Goal: Task Accomplishment & Management: Use online tool/utility

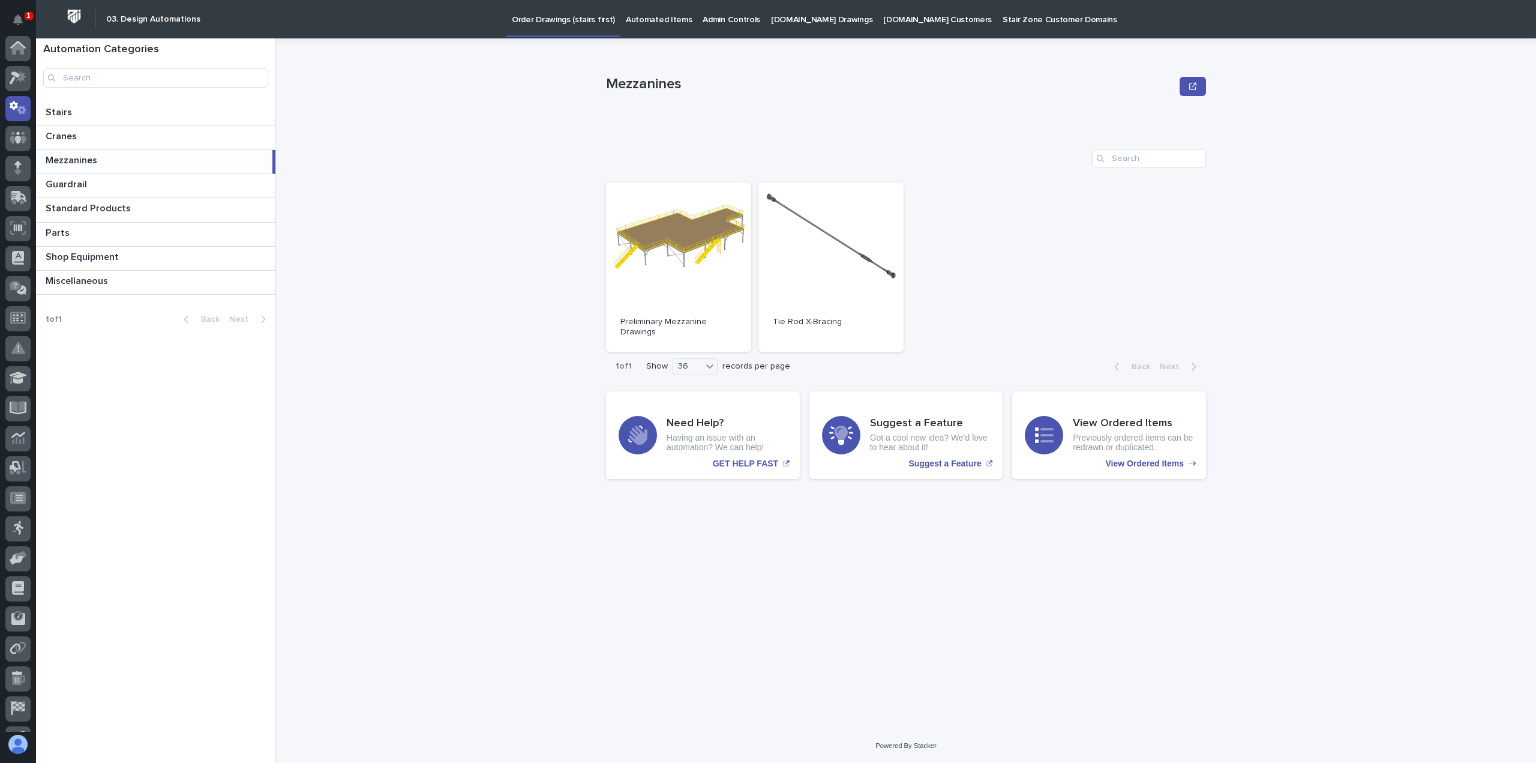
scroll to position [60, 0]
click at [20, 81] on icon at bounding box center [17, 78] width 7 height 12
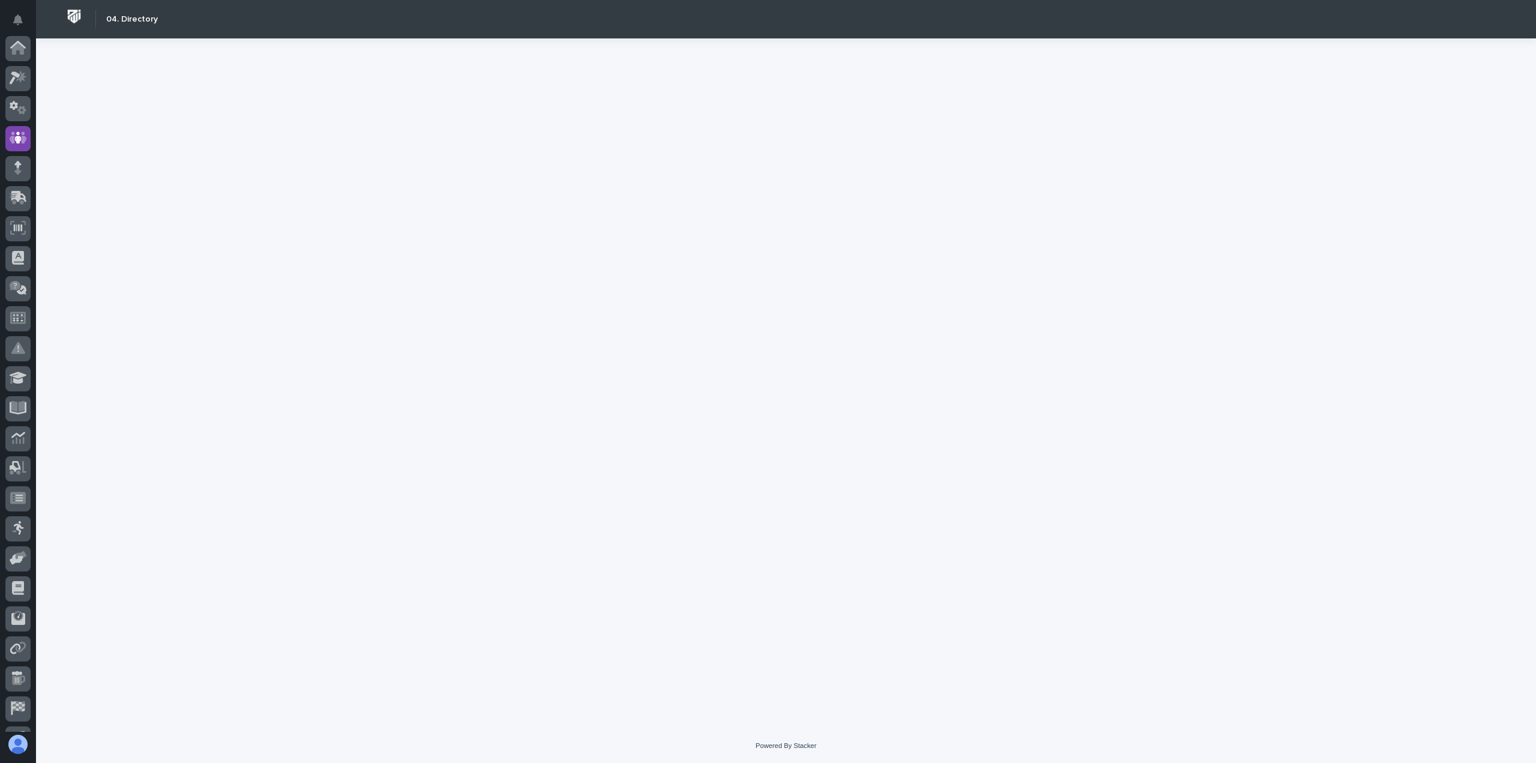
scroll to position [84, 0]
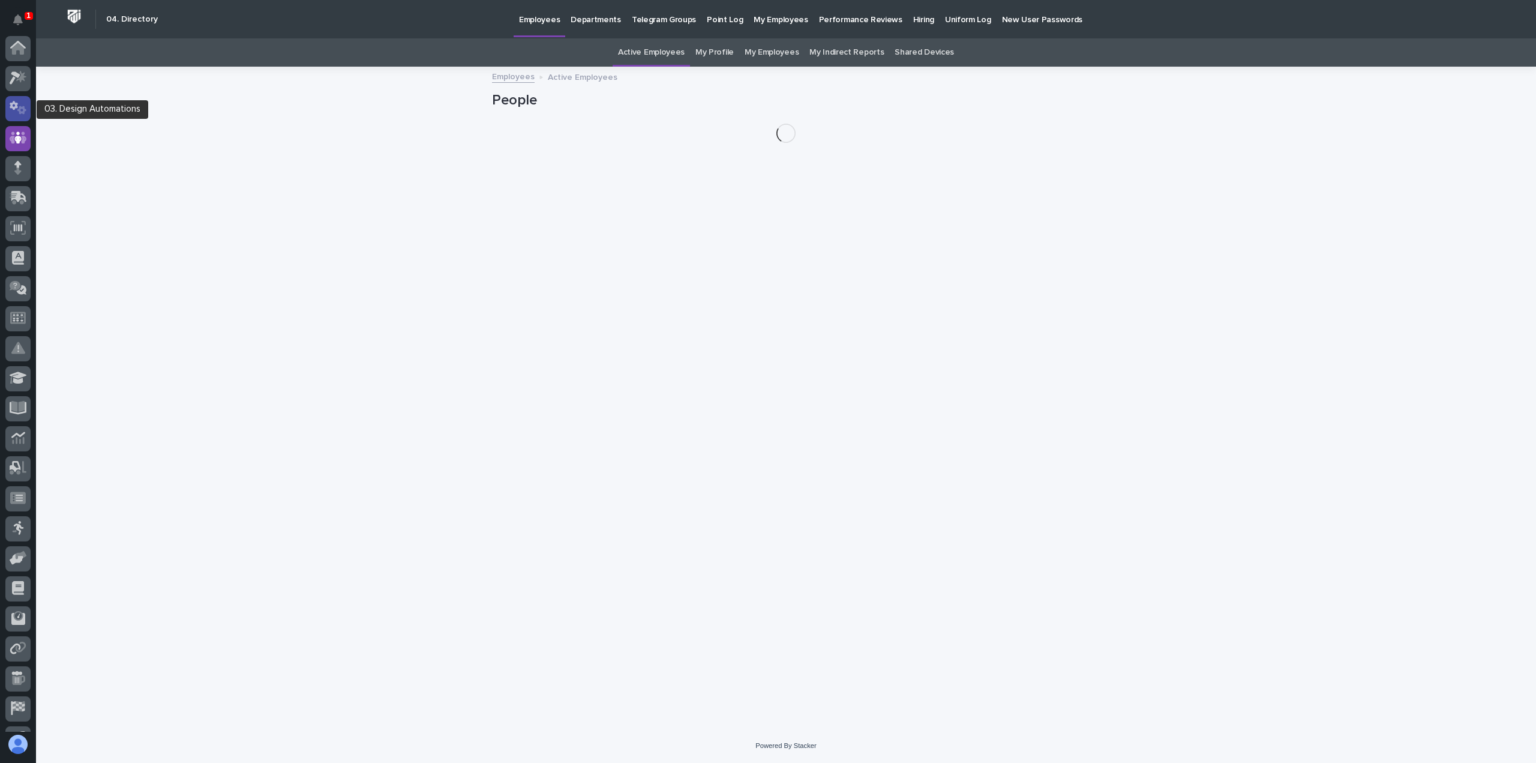
click at [24, 100] on div at bounding box center [17, 108] width 25 height 25
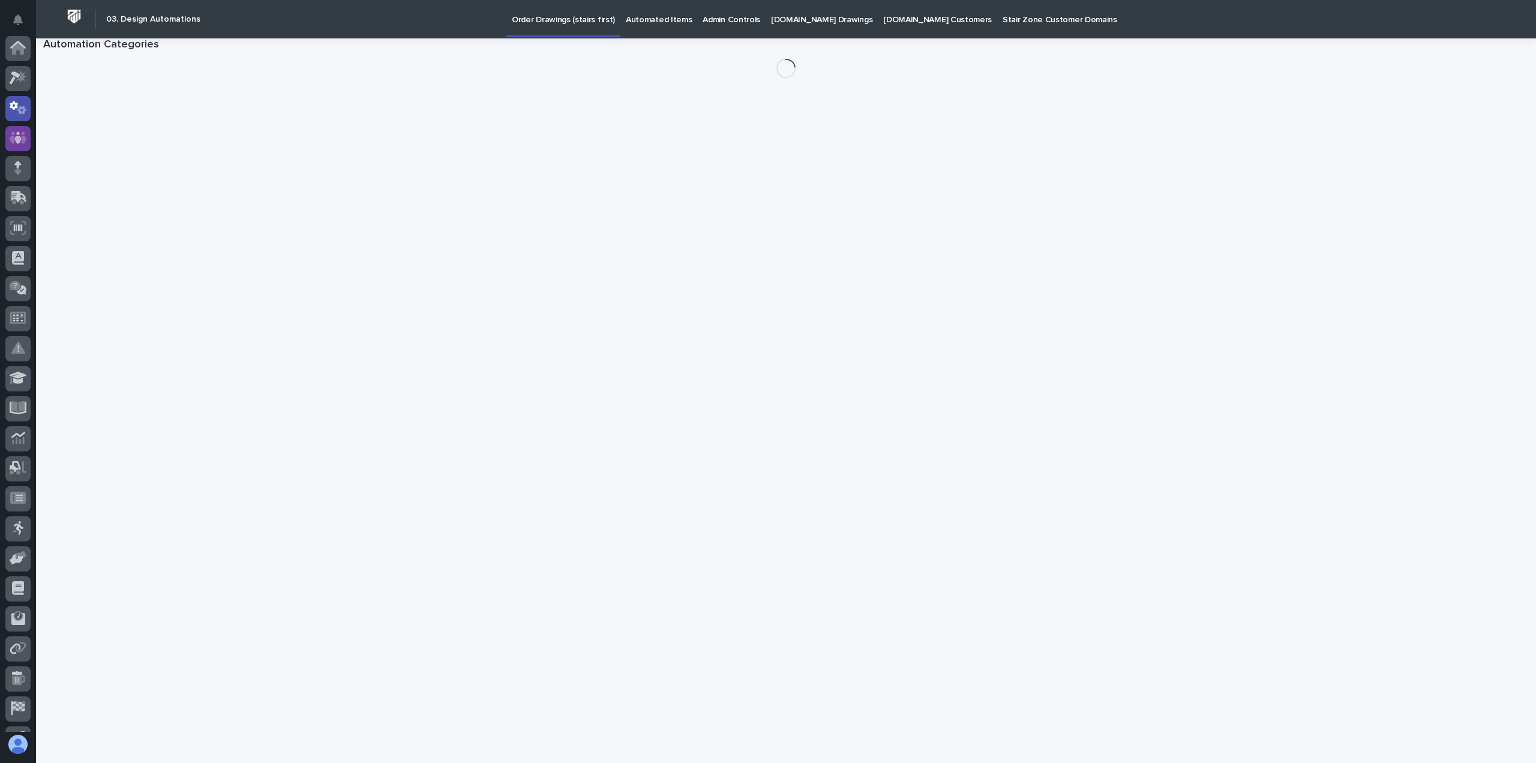
scroll to position [60, 0]
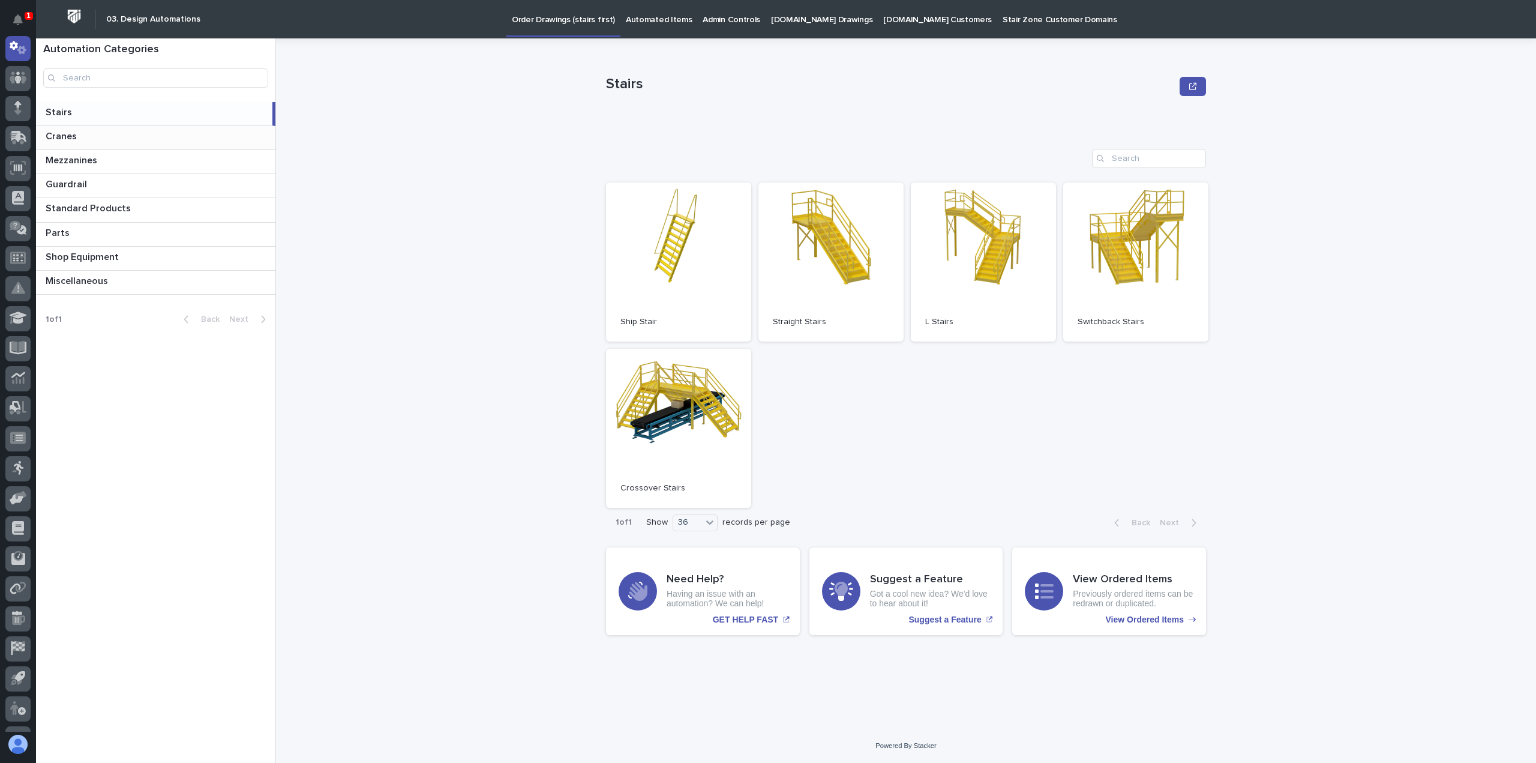
click at [90, 127] on div "Cranes Cranes" at bounding box center [155, 137] width 239 height 23
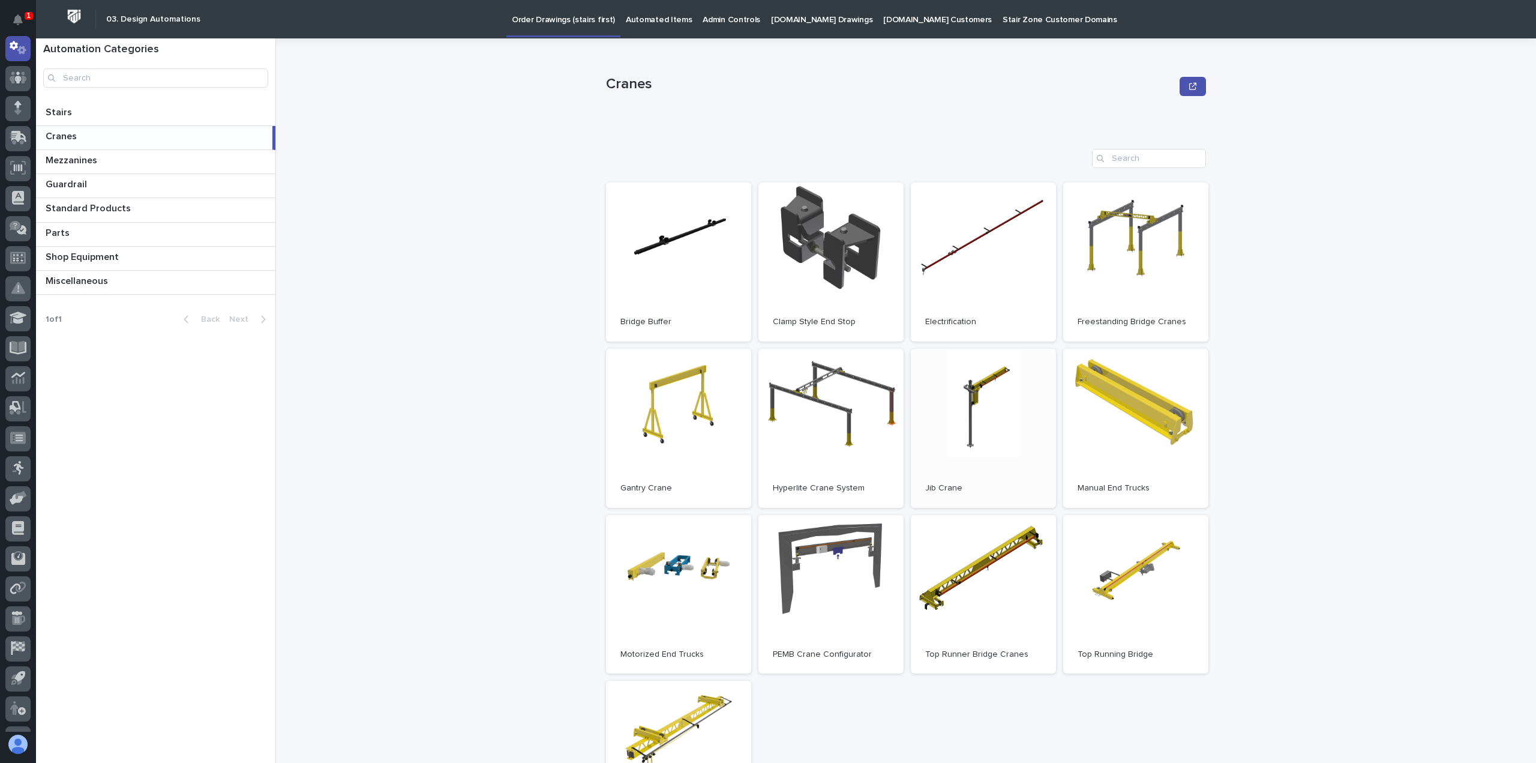
click at [1013, 422] on link "Open" at bounding box center [983, 428] width 145 height 159
click at [21, 80] on icon at bounding box center [21, 77] width 10 height 12
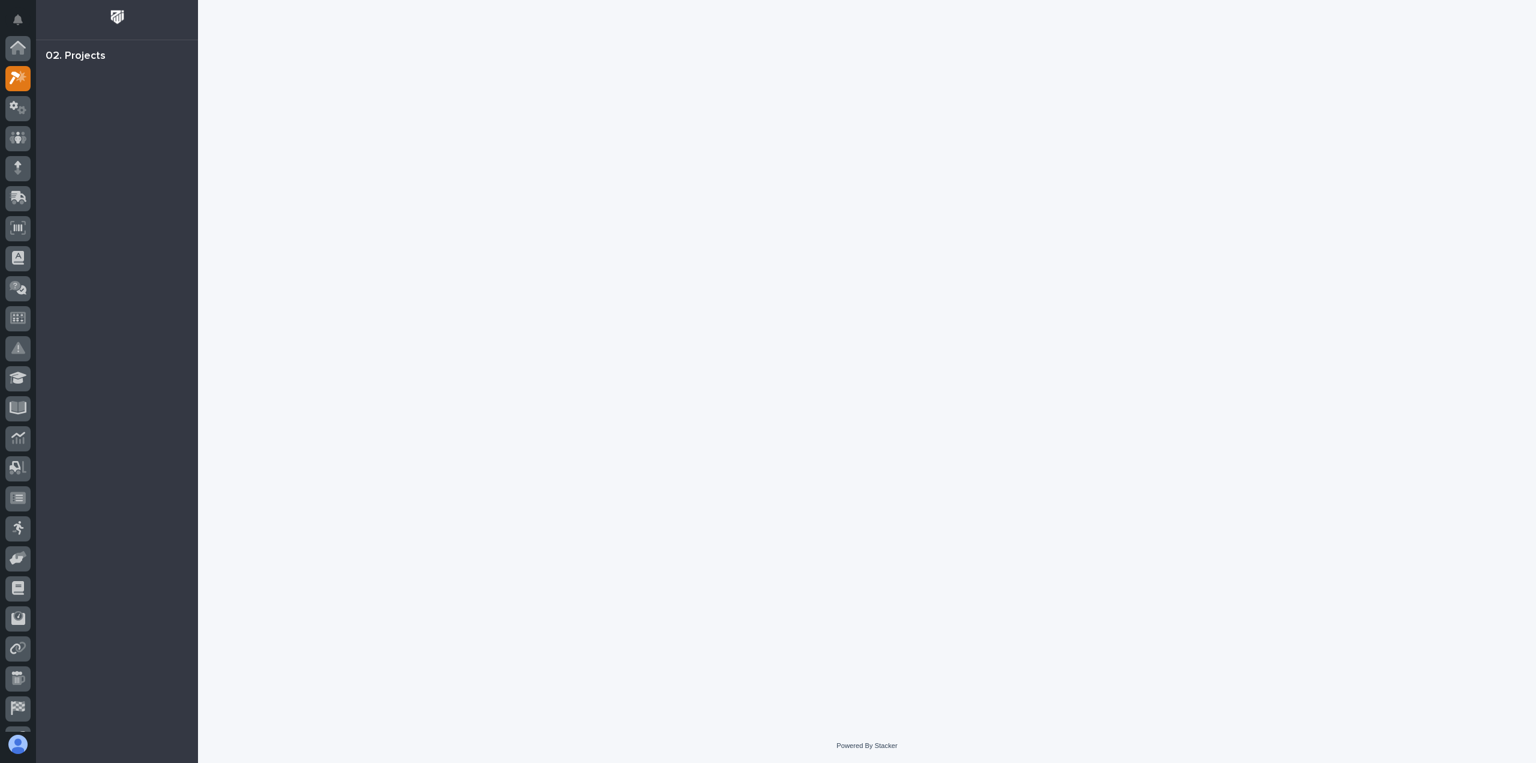
scroll to position [30, 0]
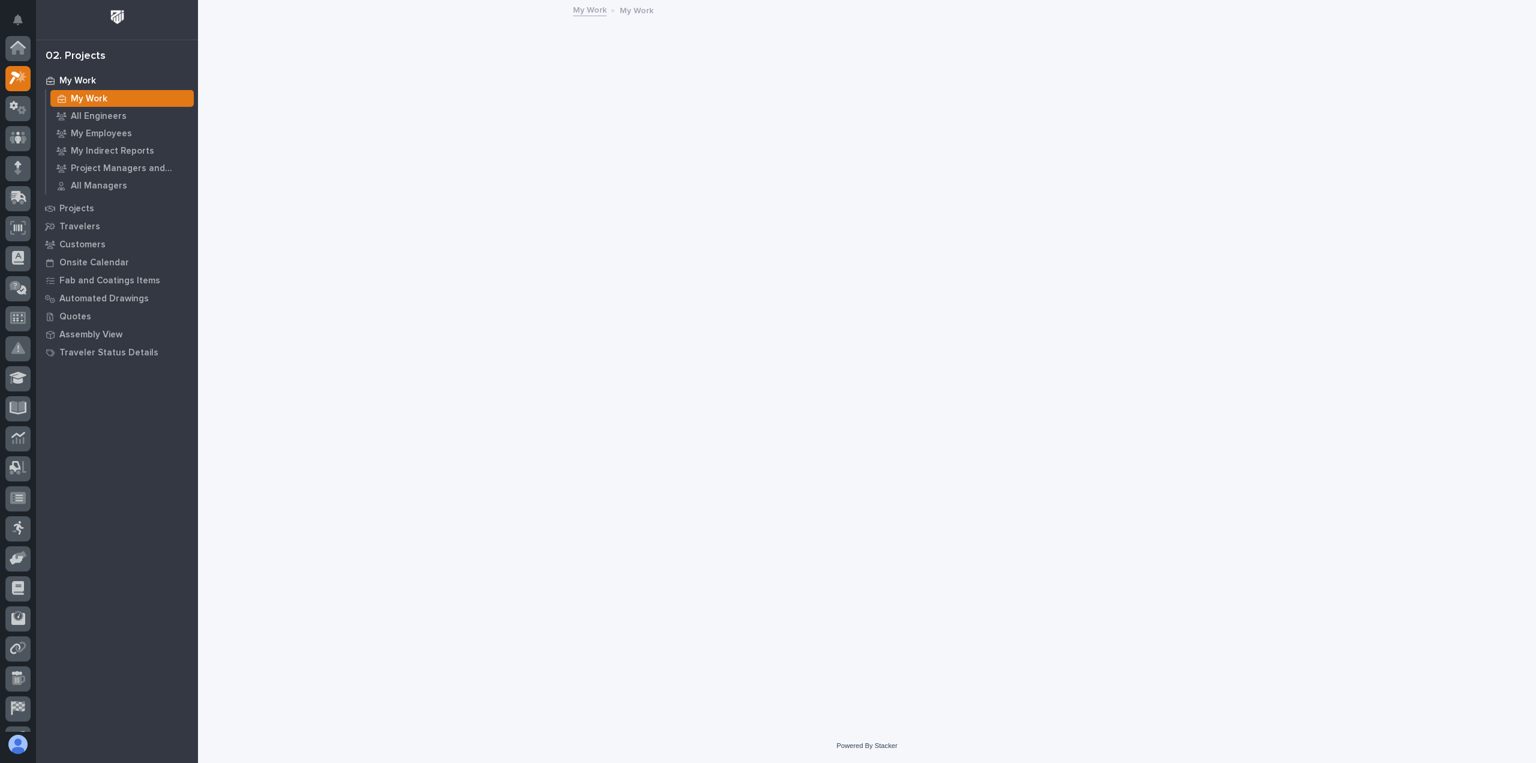
scroll to position [30, 0]
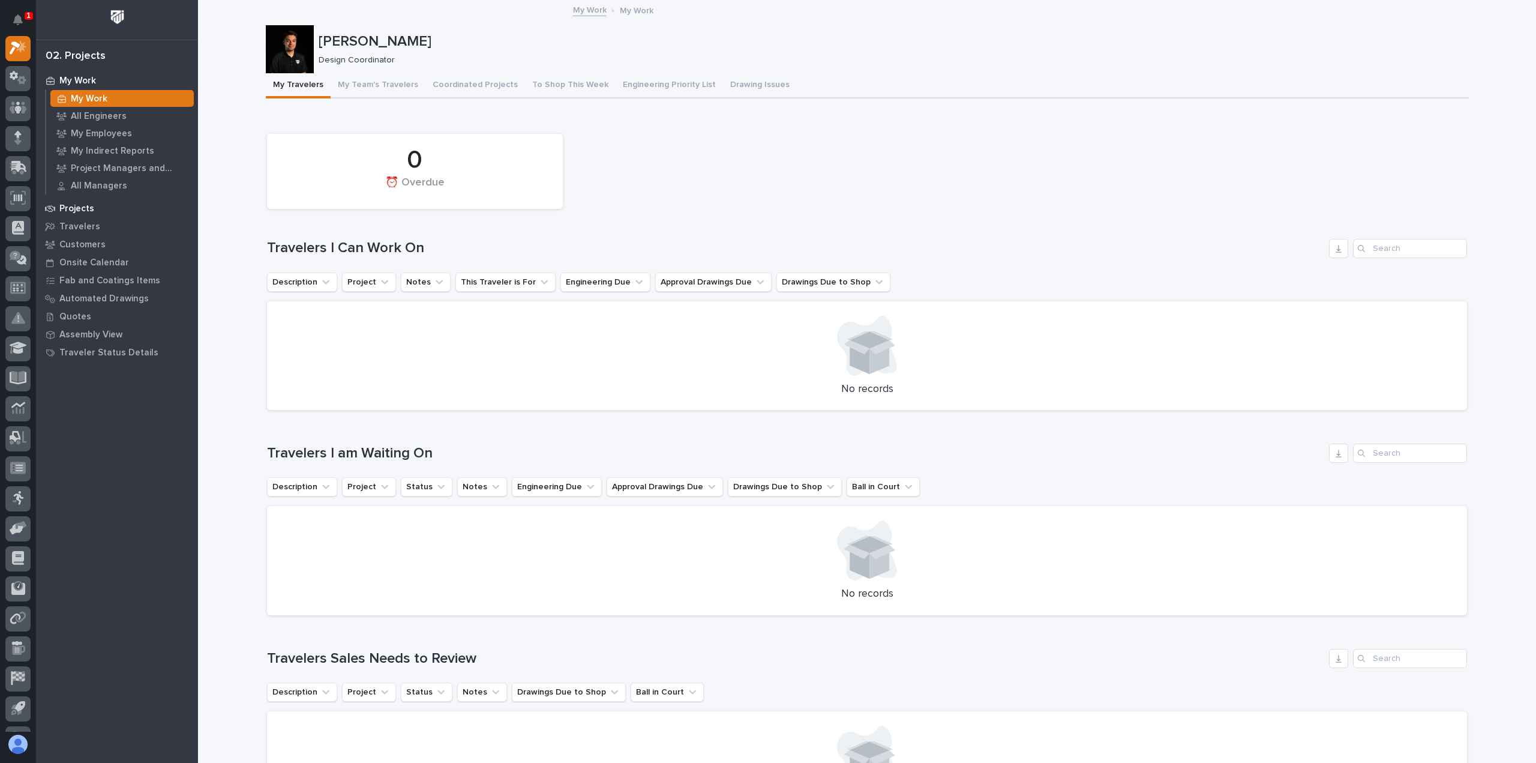
click at [95, 202] on div "Projects" at bounding box center [117, 208] width 156 height 17
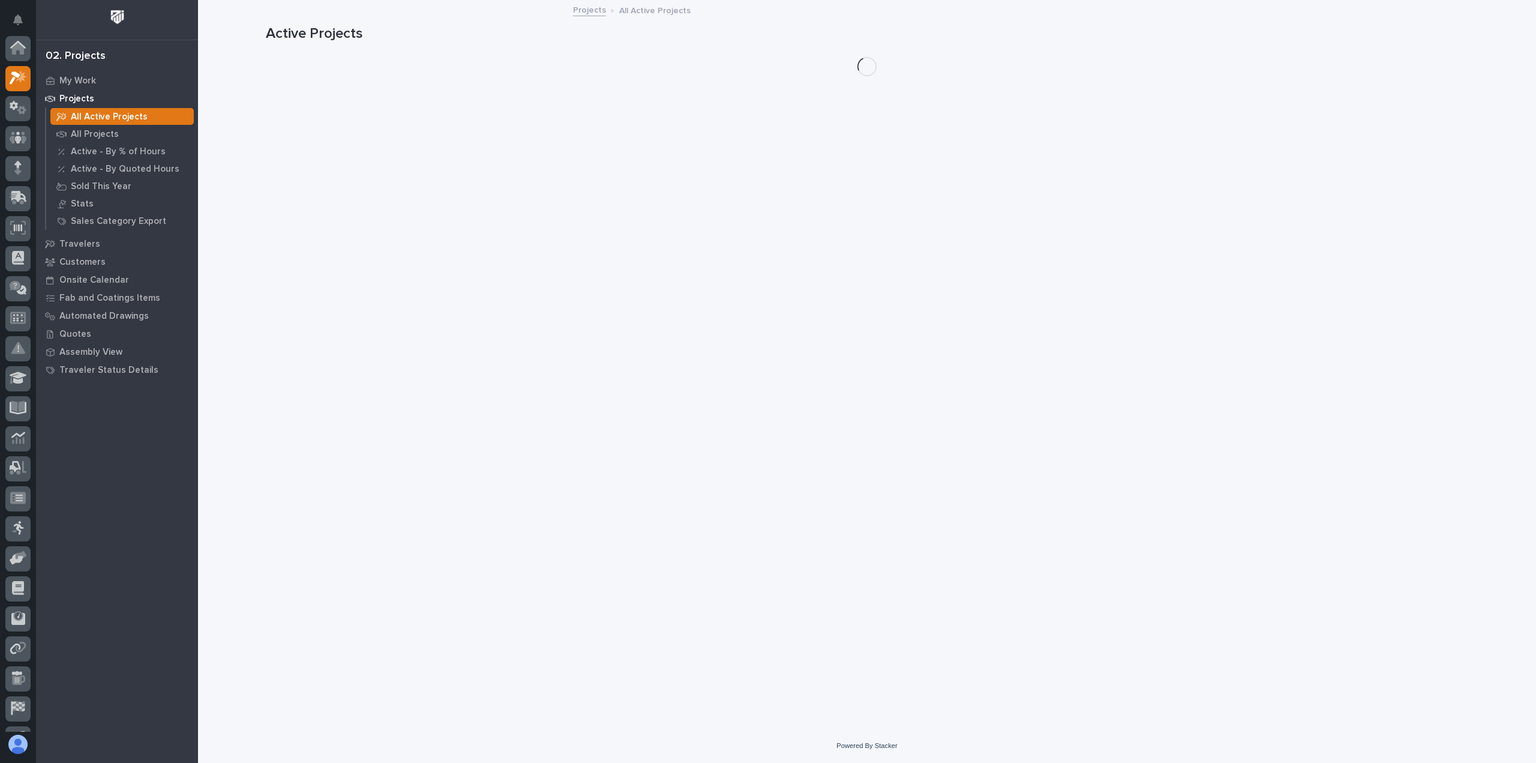
scroll to position [30, 0]
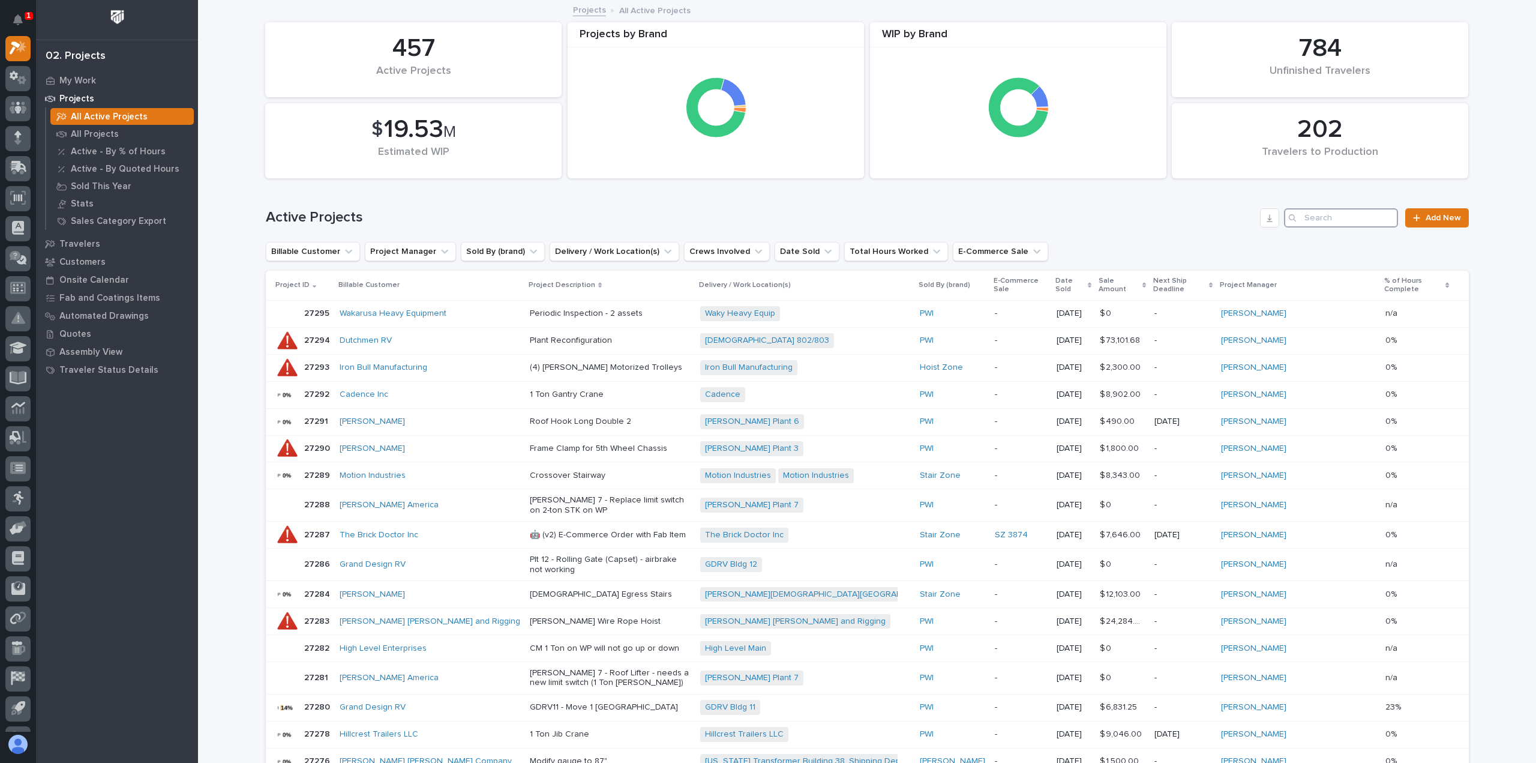
click at [1308, 224] on input "Search" at bounding box center [1341, 217] width 114 height 19
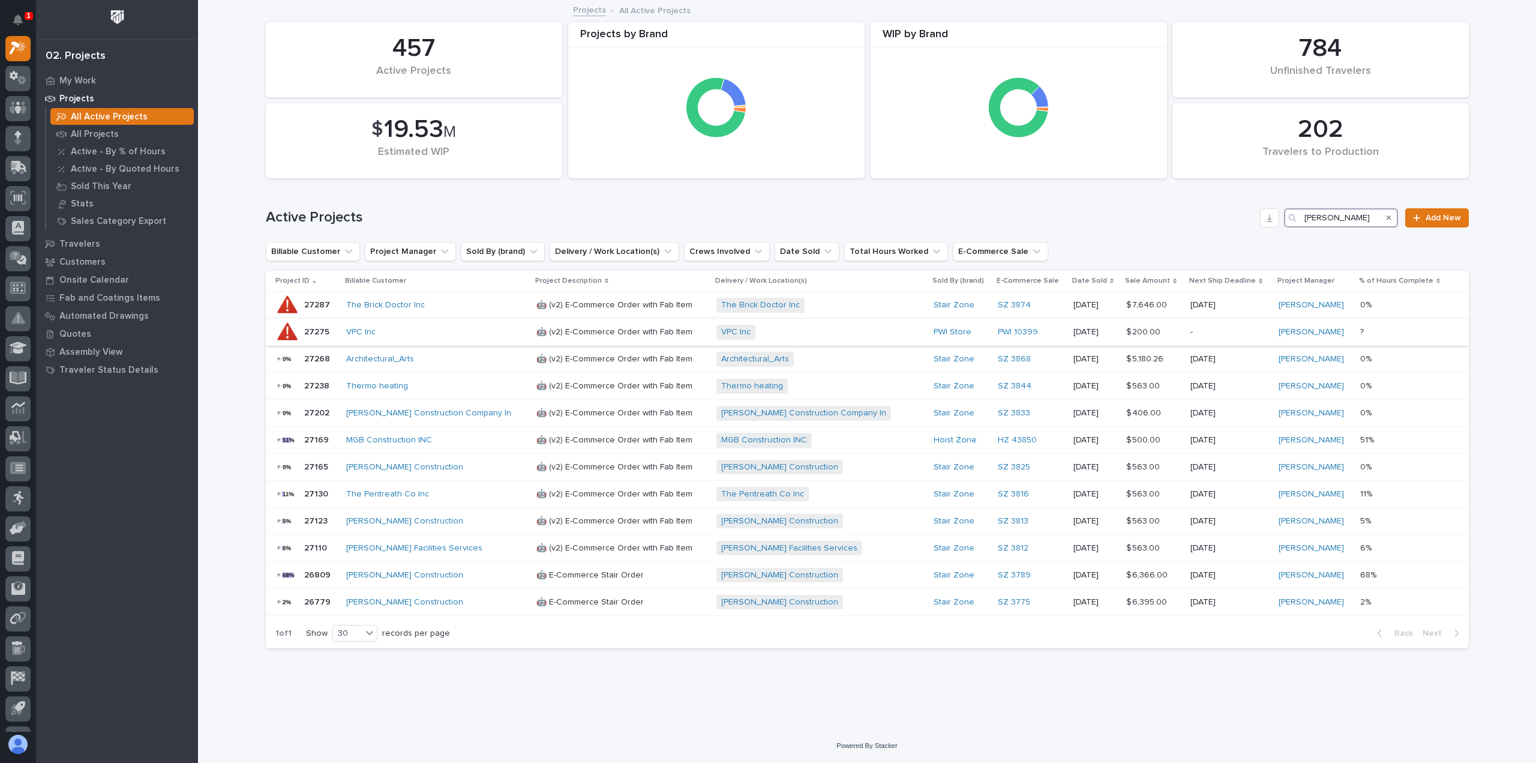
type input "MICHELLE"
click at [402, 338] on div "VPC Inc" at bounding box center [436, 332] width 181 height 20
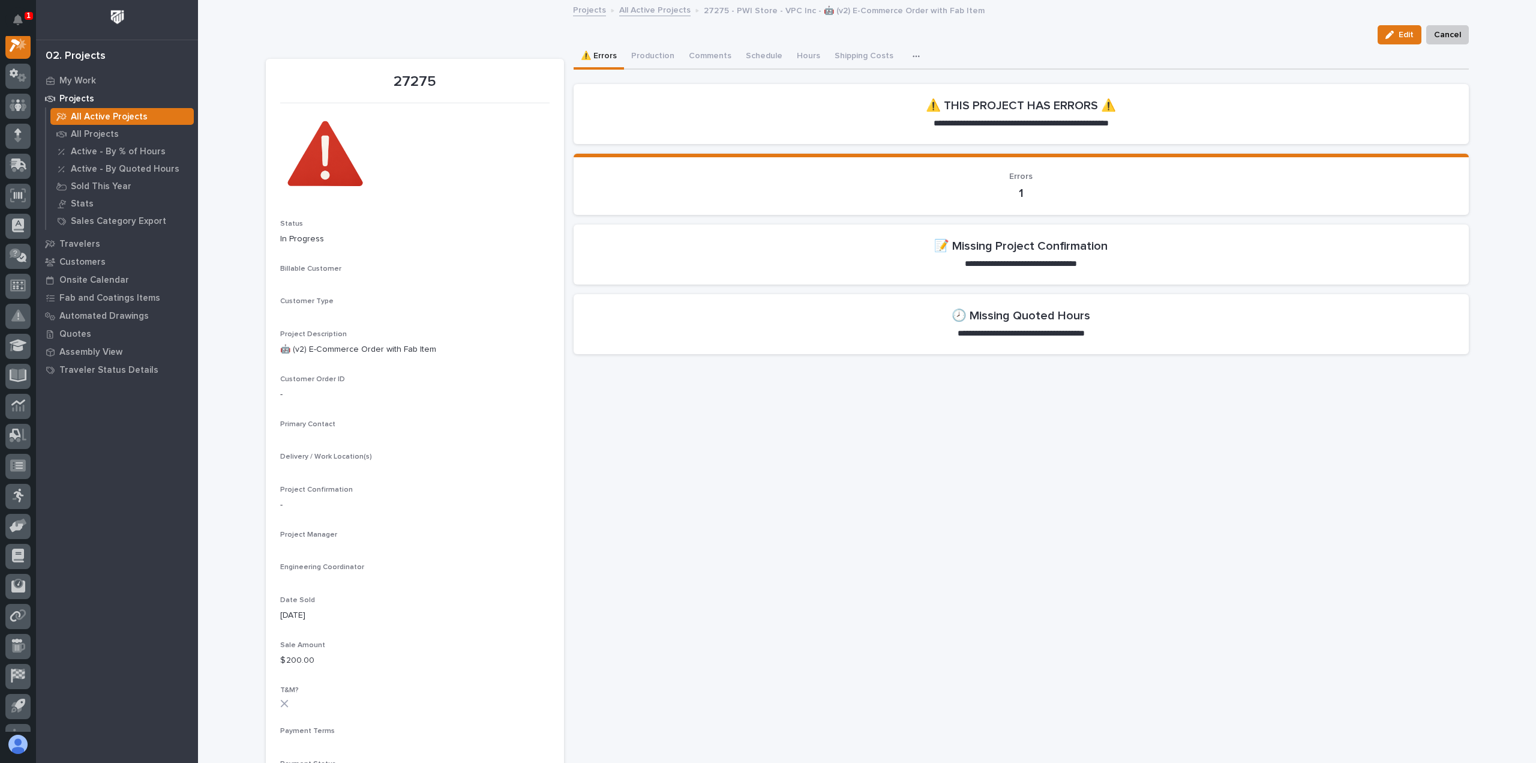
scroll to position [30, 0]
click at [721, 58] on button "Comments (1)" at bounding box center [714, 56] width 65 height 25
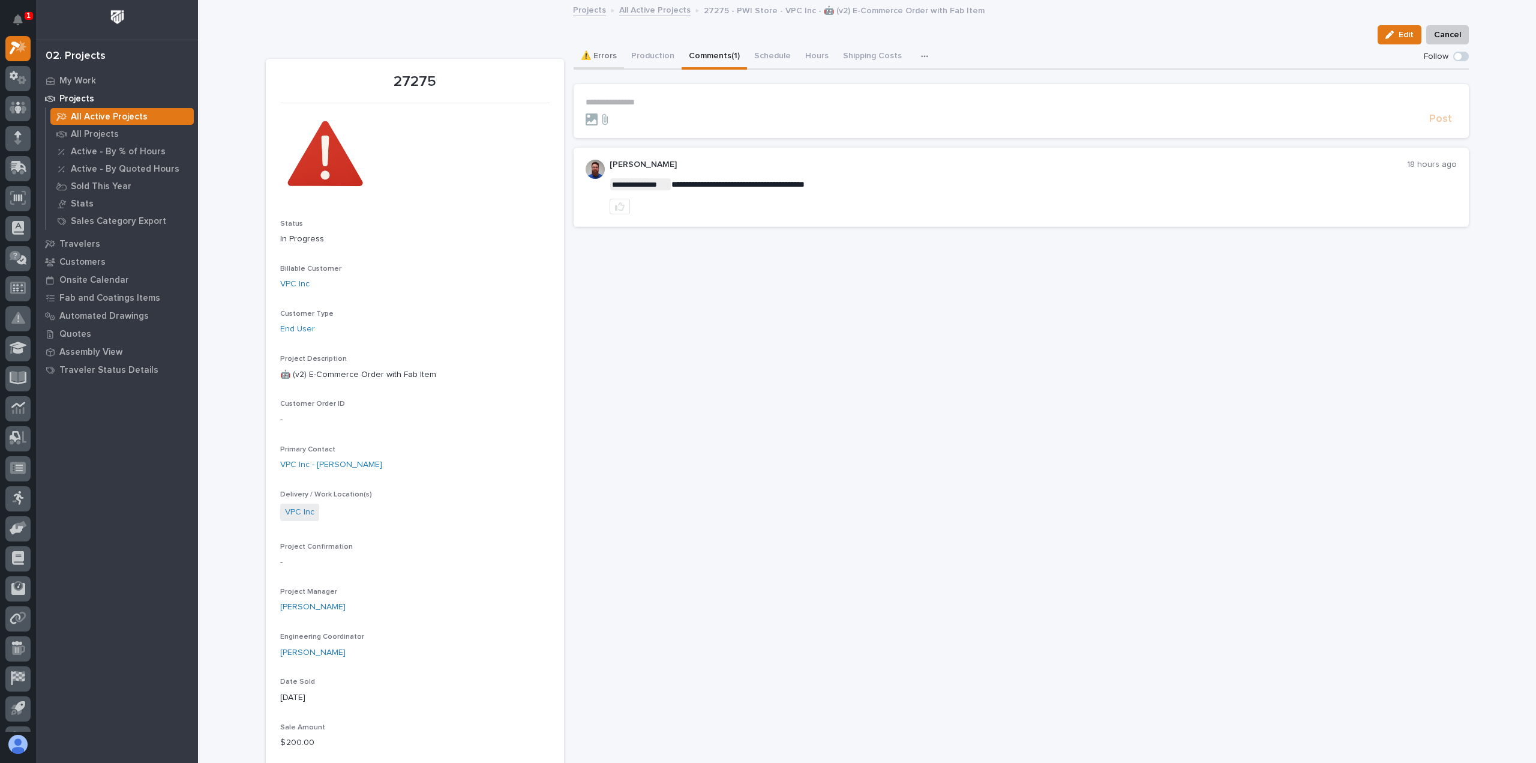
click at [616, 52] on button "⚠️ Errors" at bounding box center [599, 56] width 50 height 25
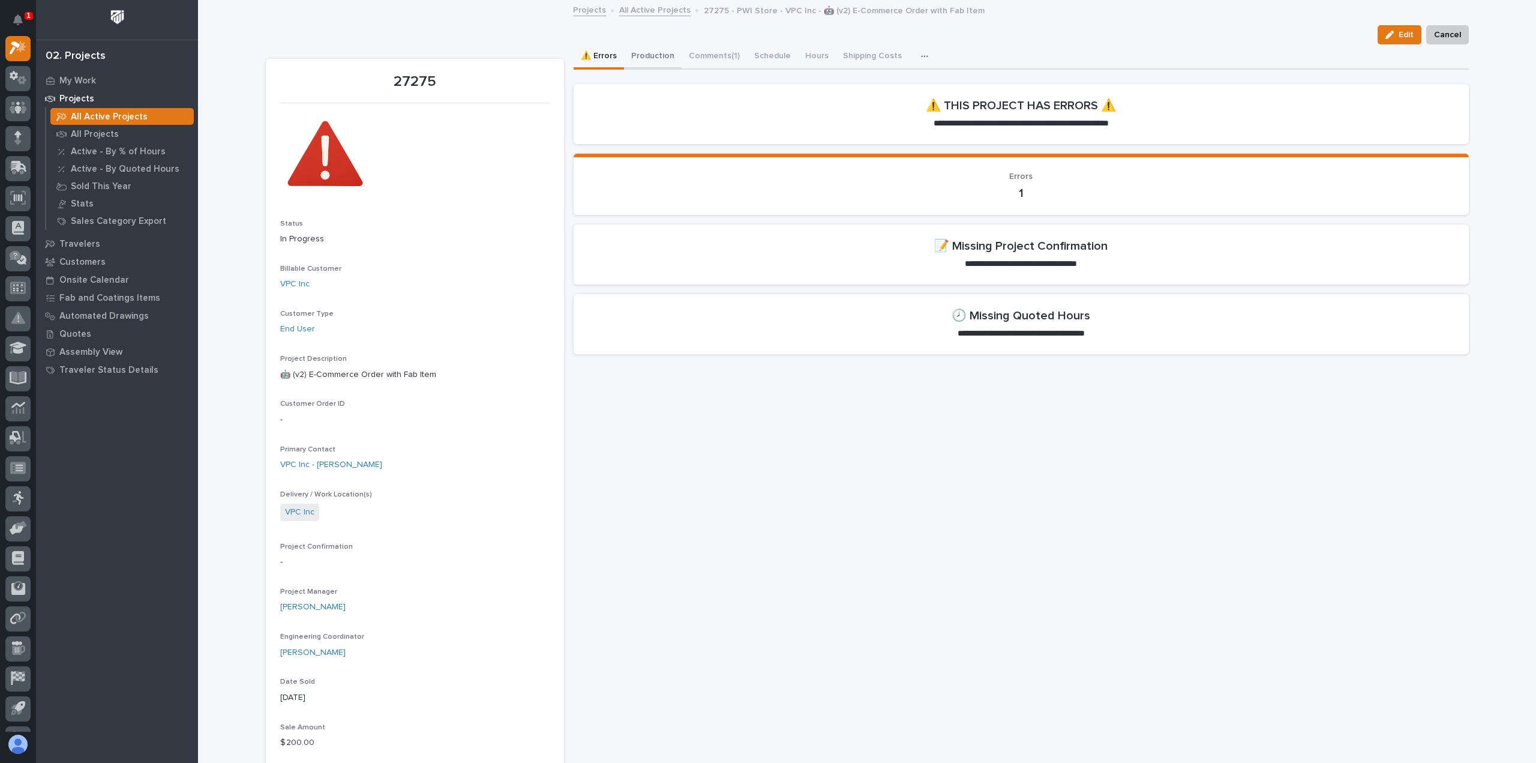
click at [630, 57] on button "Production" at bounding box center [653, 56] width 58 height 25
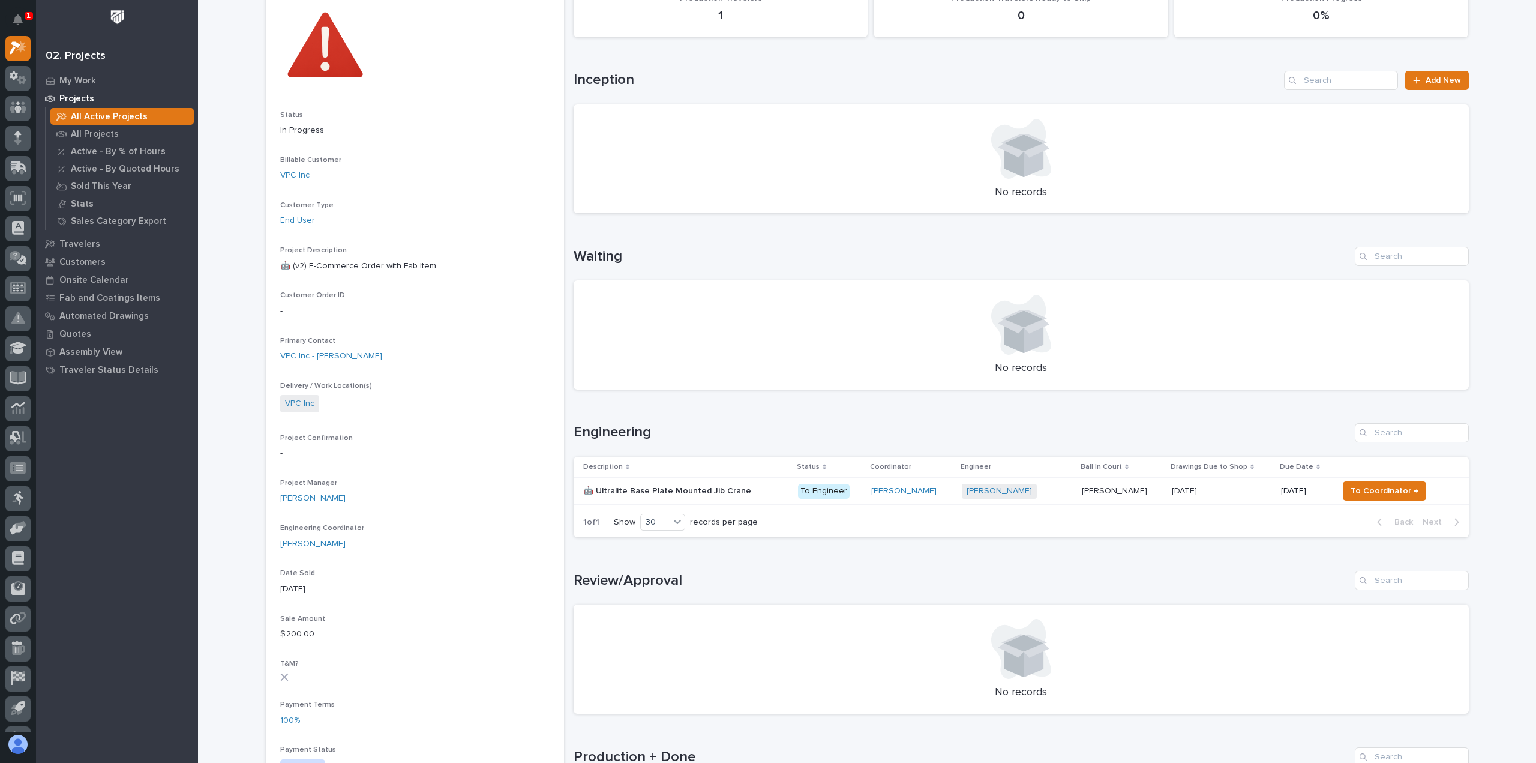
scroll to position [120, 0]
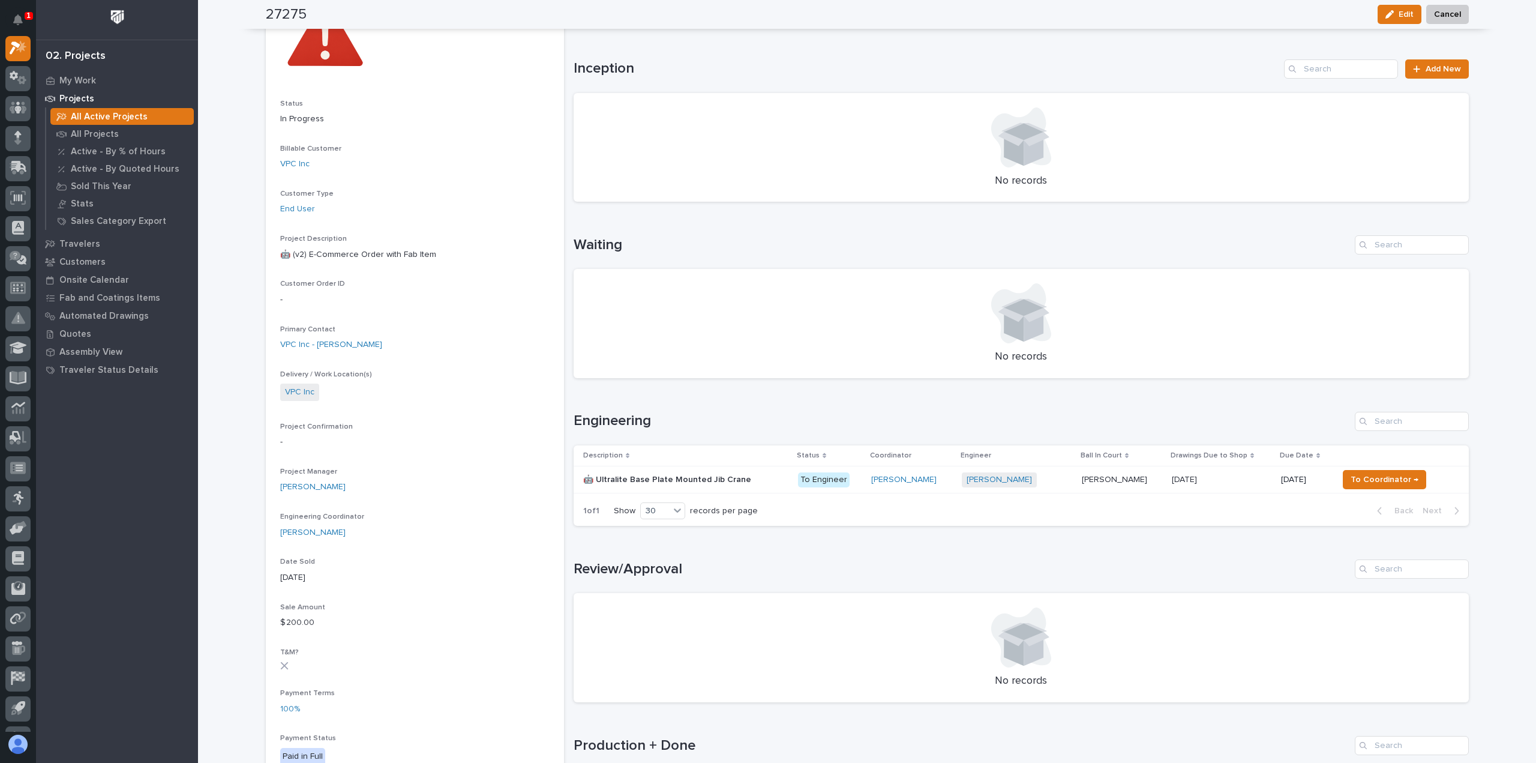
click at [770, 475] on p at bounding box center [685, 480] width 205 height 10
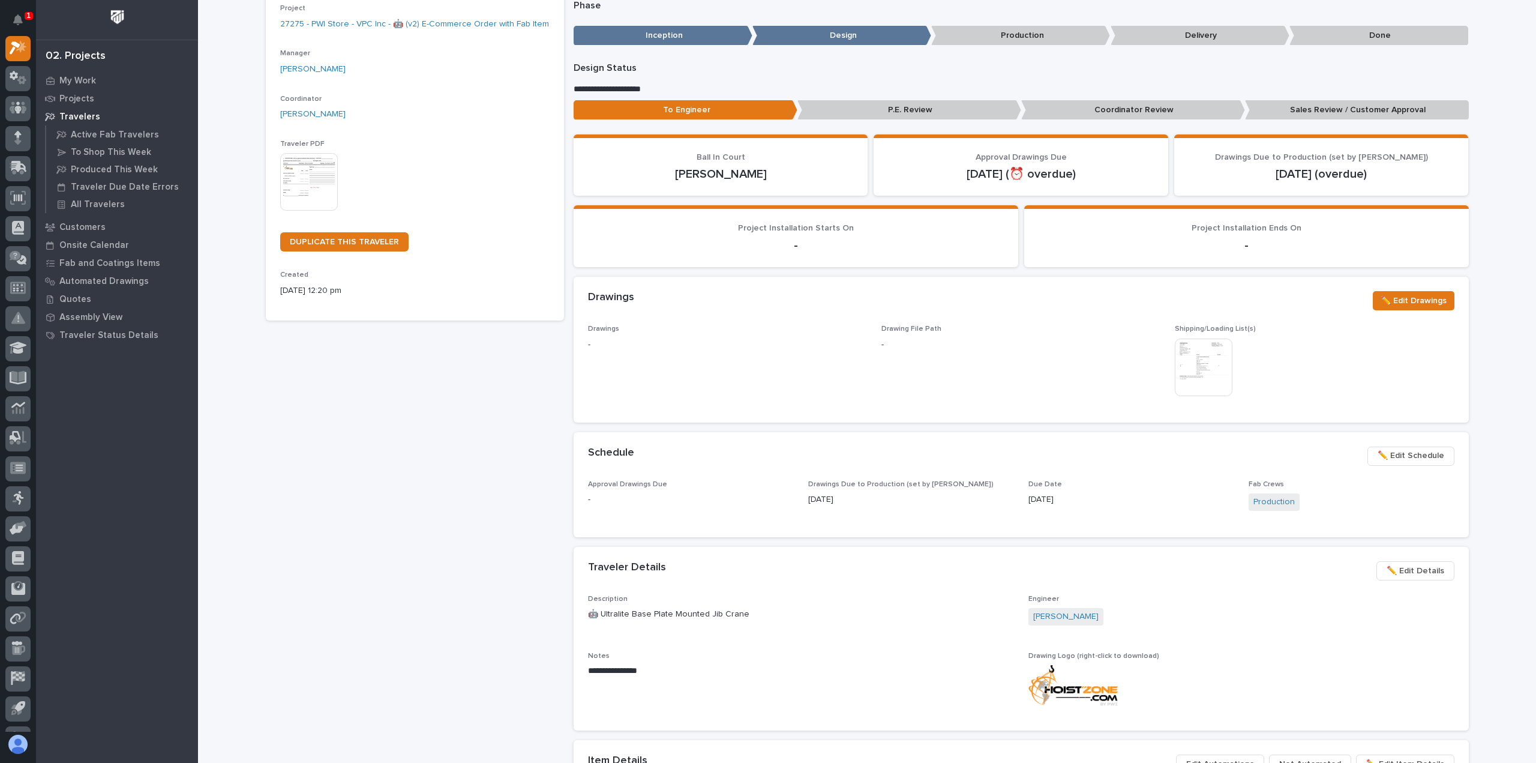
scroll to position [240, 0]
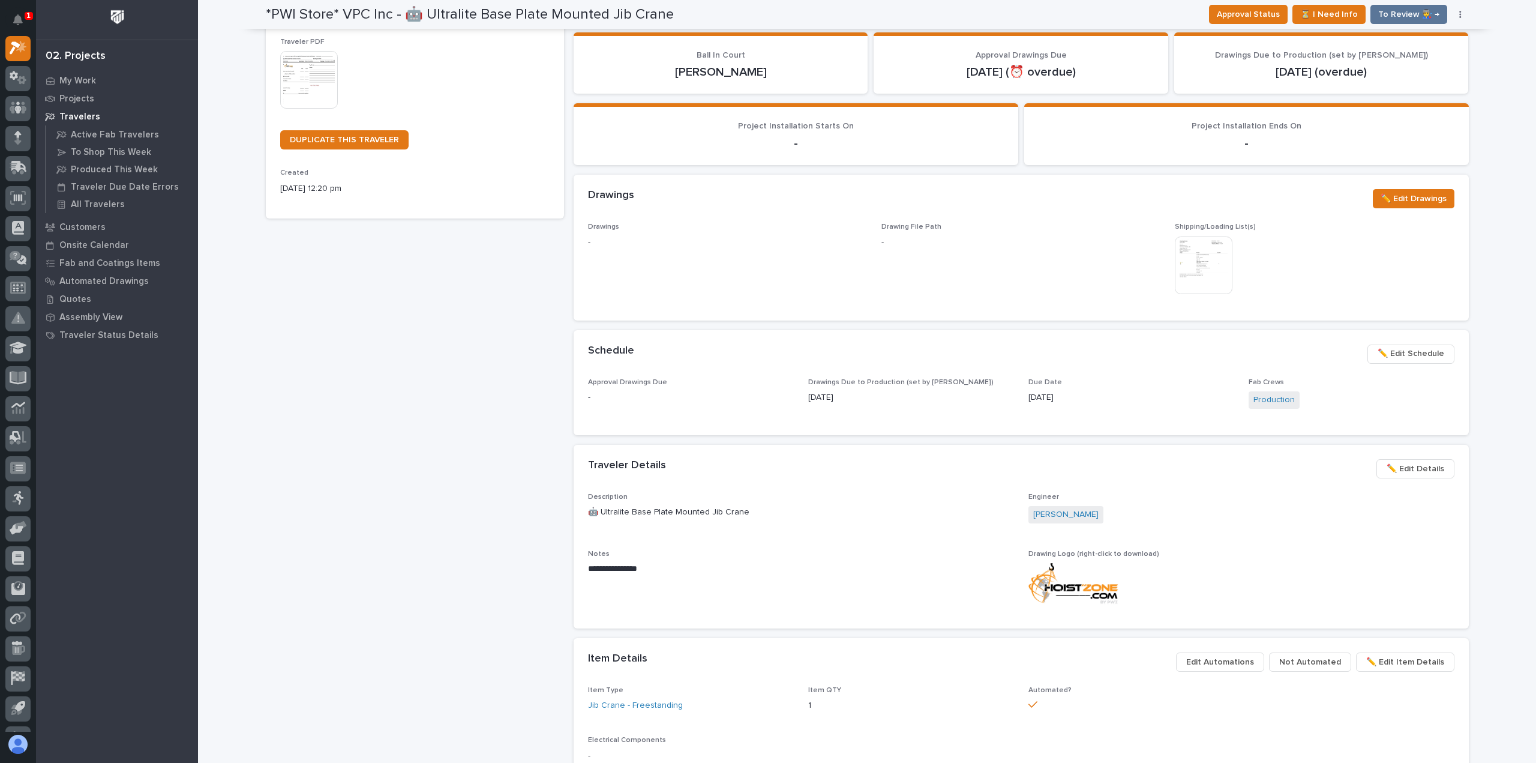
click at [1409, 459] on button "✏️ Edit Details" at bounding box center [1415, 468] width 78 height 19
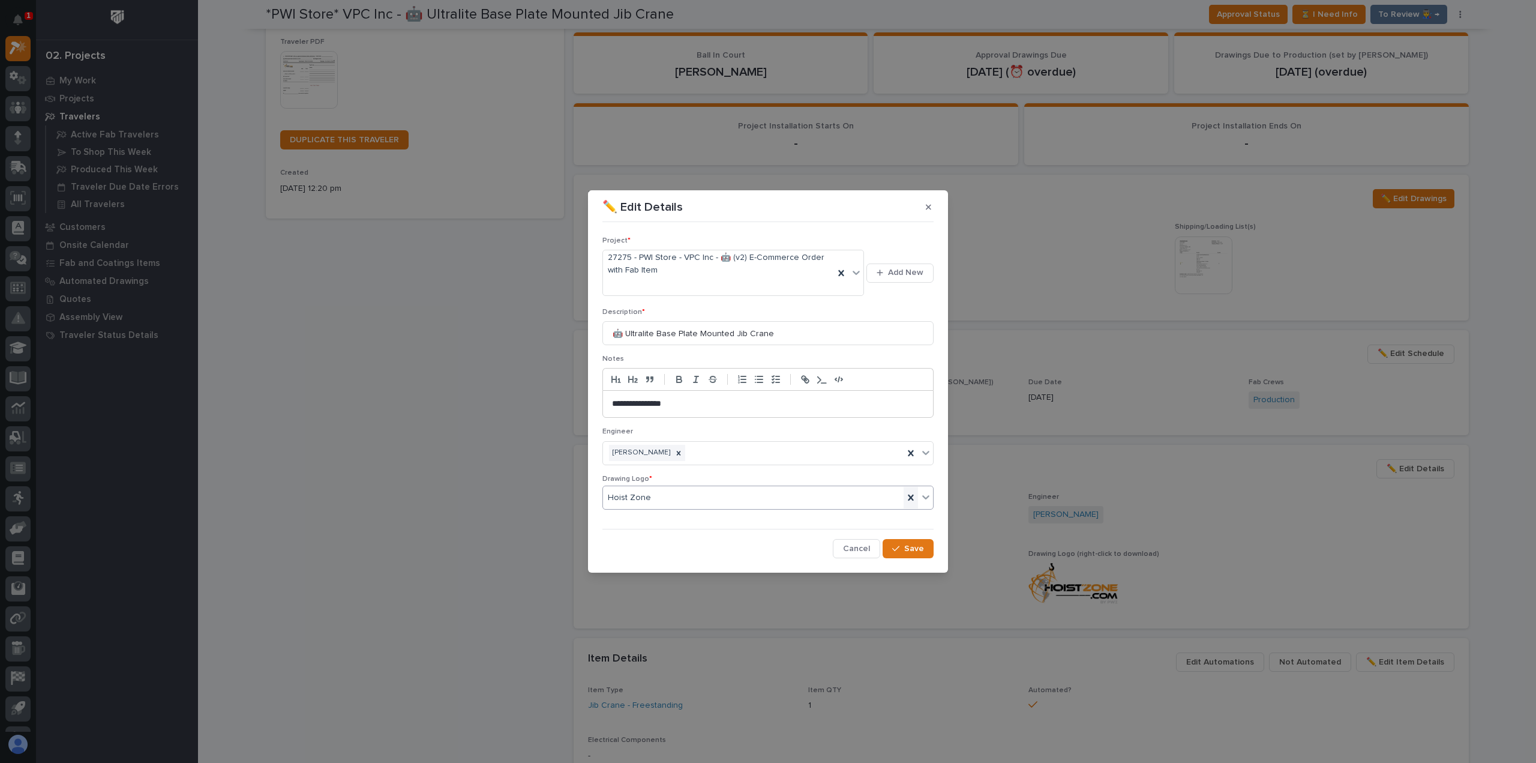
click at [912, 494] on icon at bounding box center [911, 497] width 12 height 12
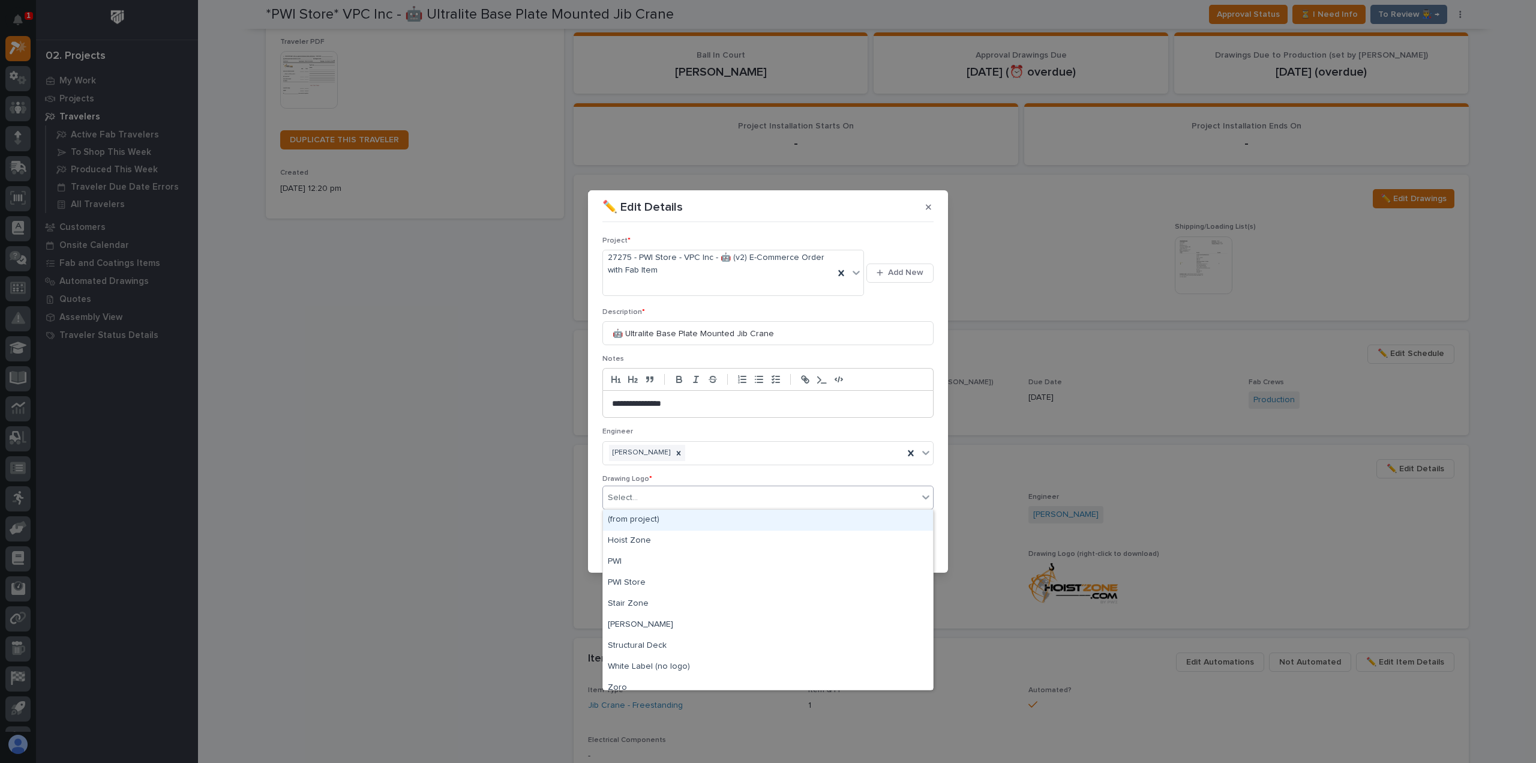
click at [926, 493] on icon at bounding box center [926, 497] width 12 height 12
click at [699, 559] on div "PWI" at bounding box center [768, 561] width 330 height 21
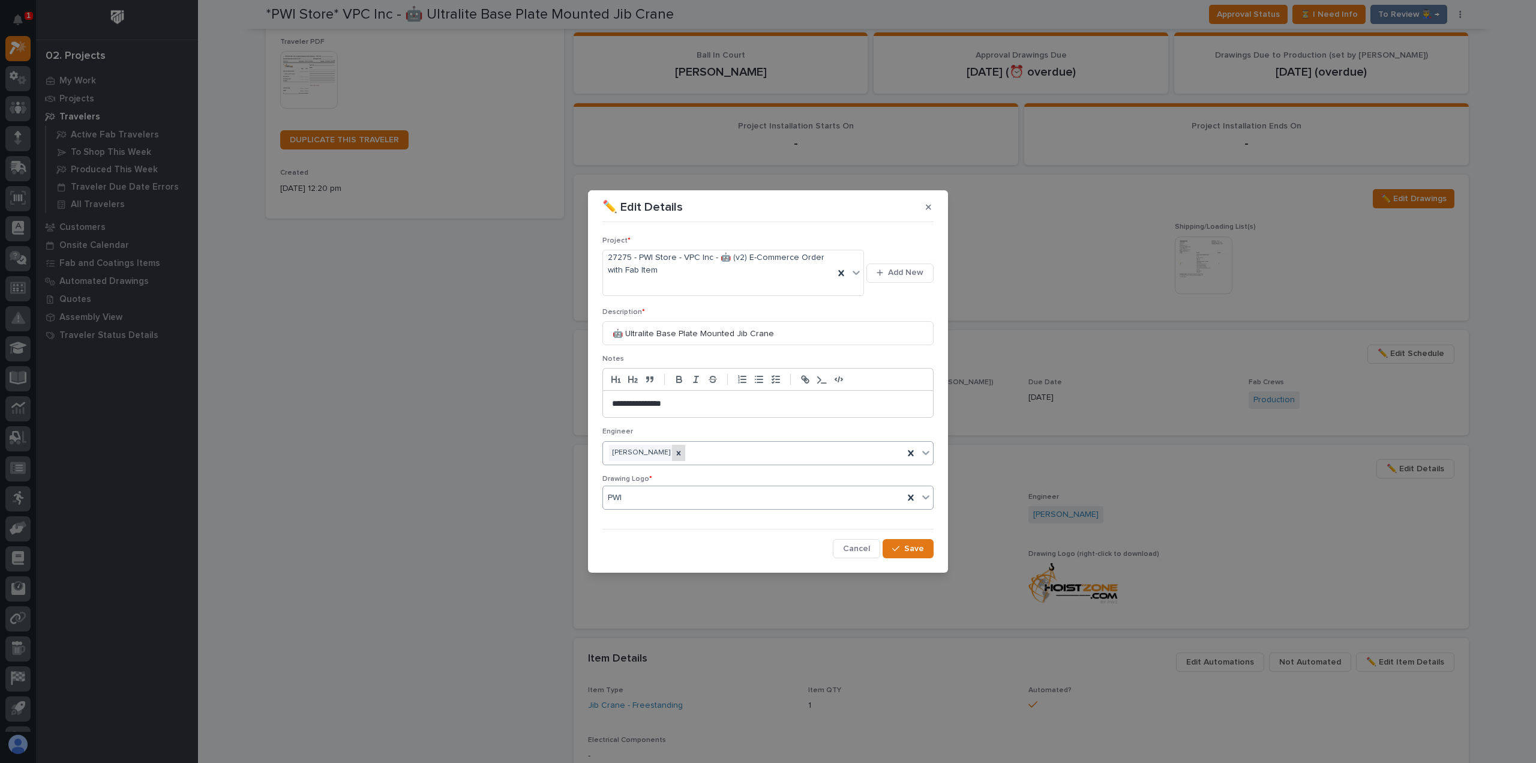
click at [674, 449] on icon at bounding box center [678, 453] width 8 height 8
type input "****"
click at [636, 467] on div "[PERSON_NAME]" at bounding box center [768, 475] width 330 height 21
click at [923, 546] on span "Save" at bounding box center [914, 548] width 20 height 11
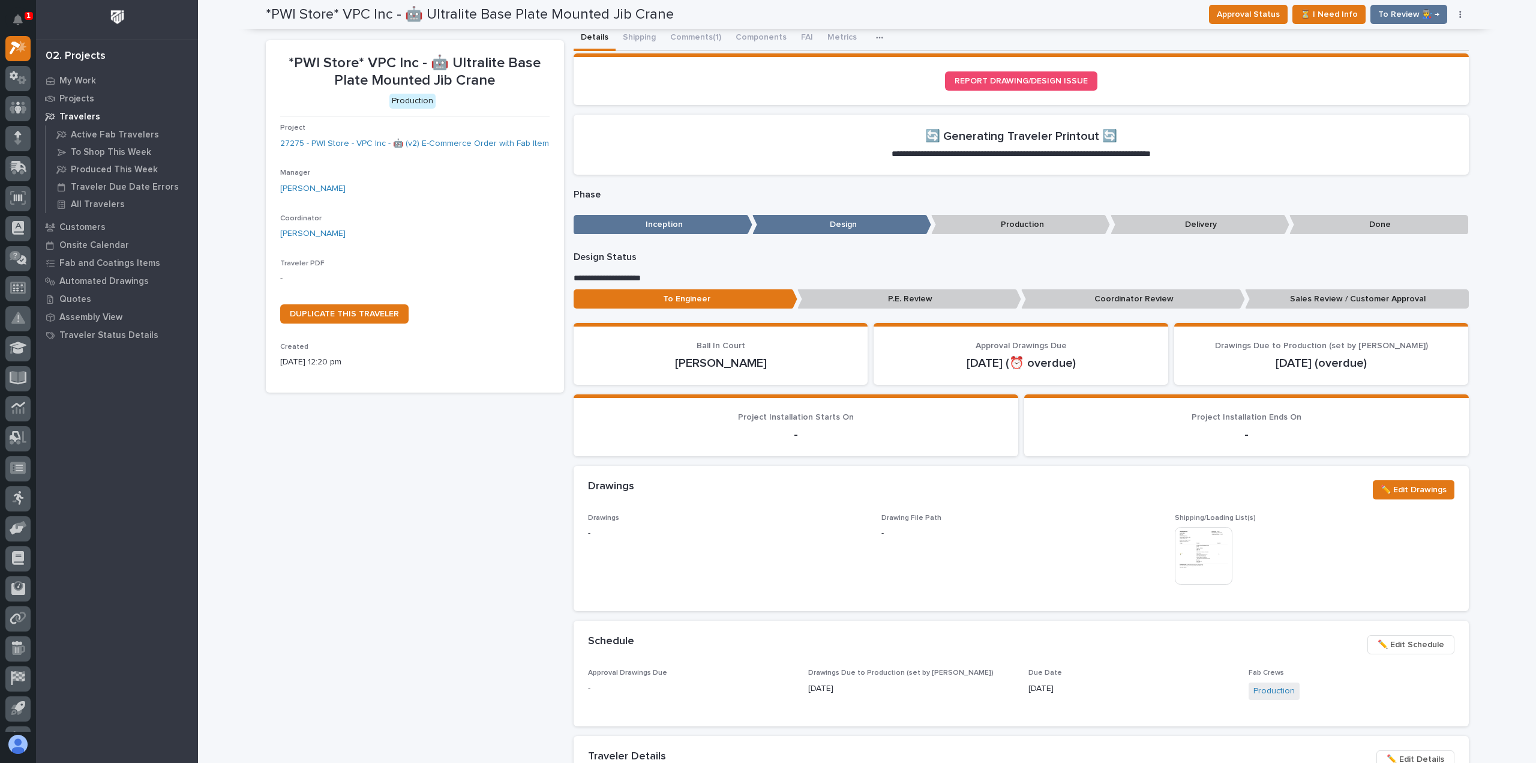
scroll to position [0, 0]
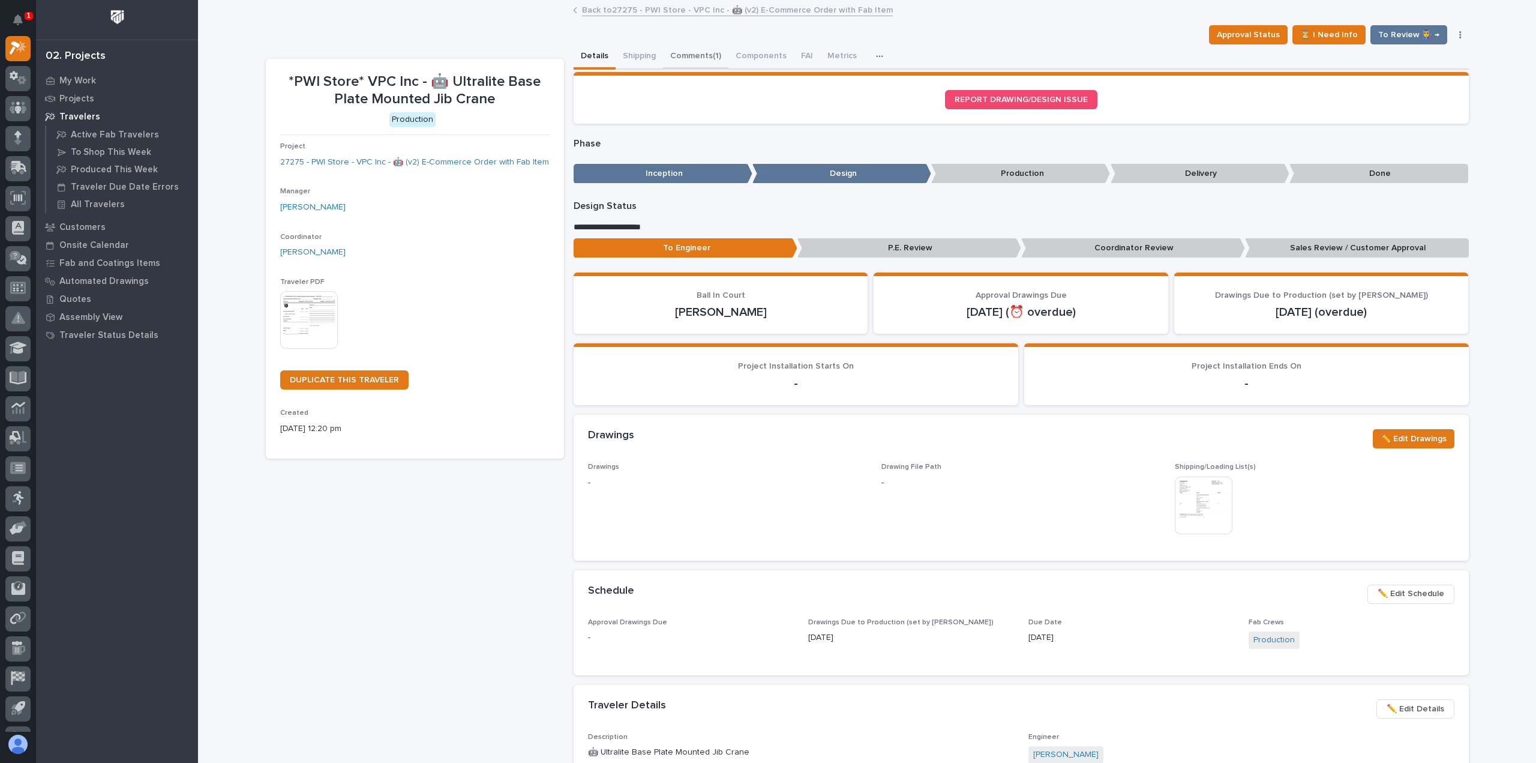
click at [672, 46] on button "Comments (1)" at bounding box center [695, 56] width 65 height 25
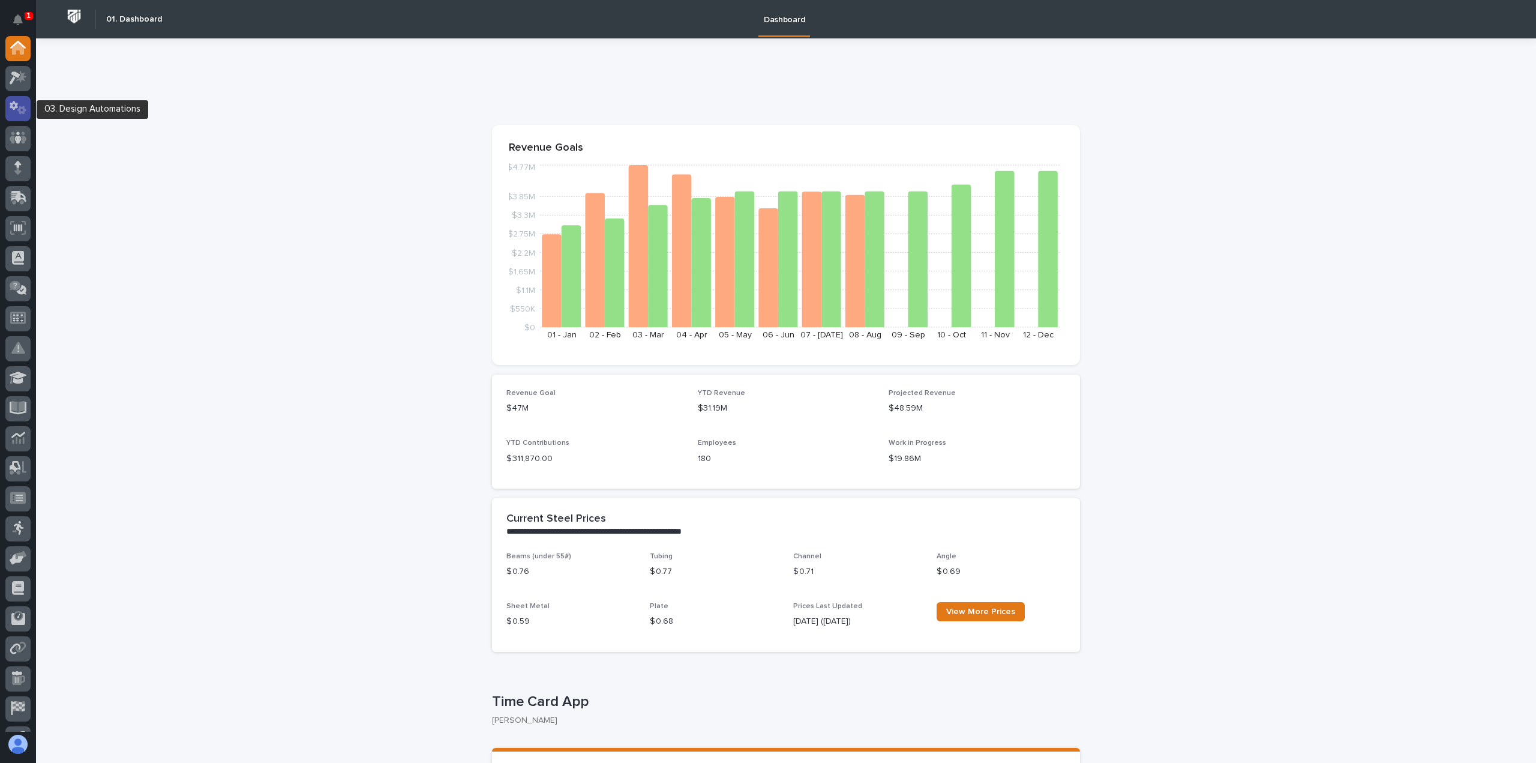
click at [22, 99] on div at bounding box center [17, 108] width 25 height 25
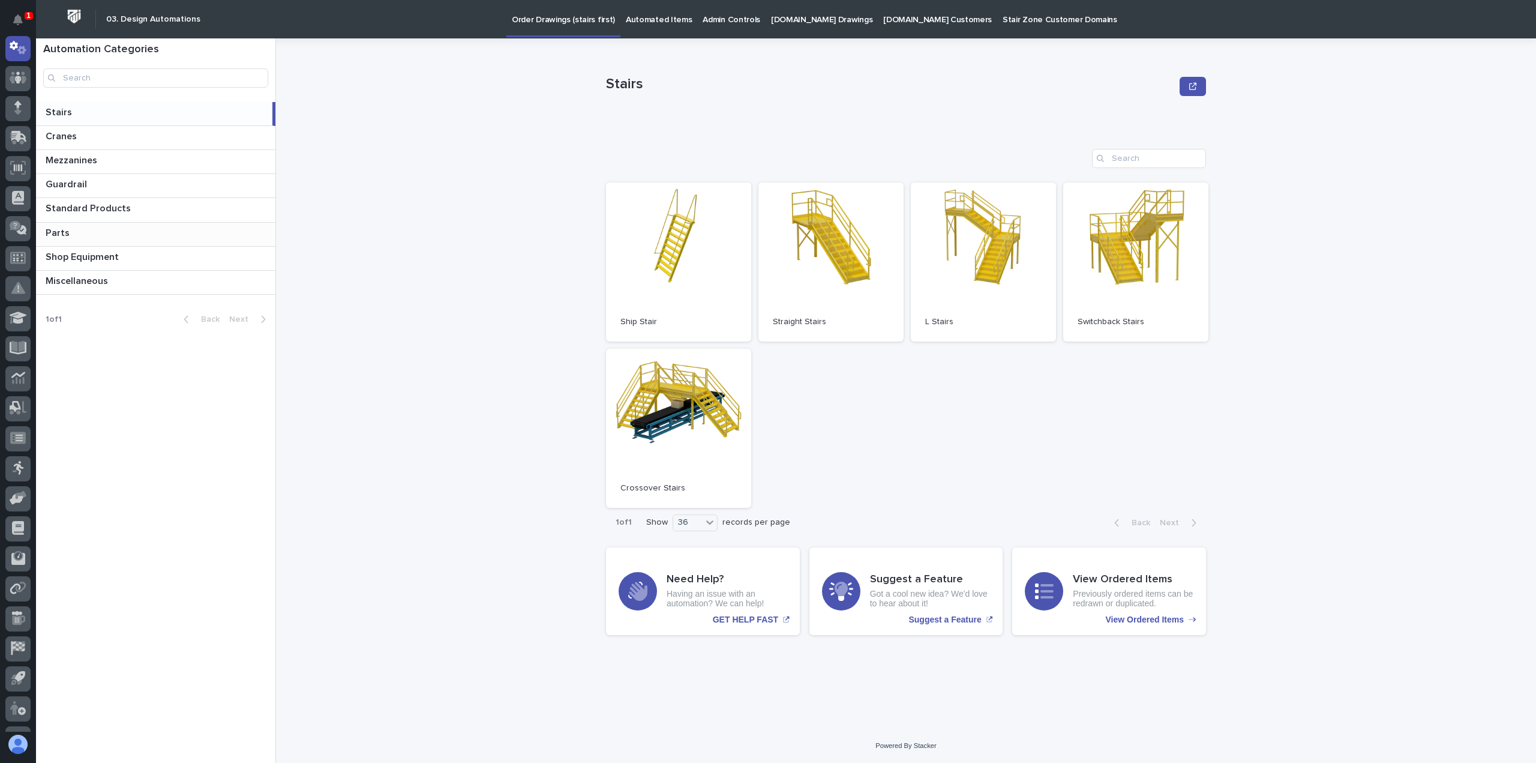
click at [93, 229] on p at bounding box center [158, 232] width 225 height 11
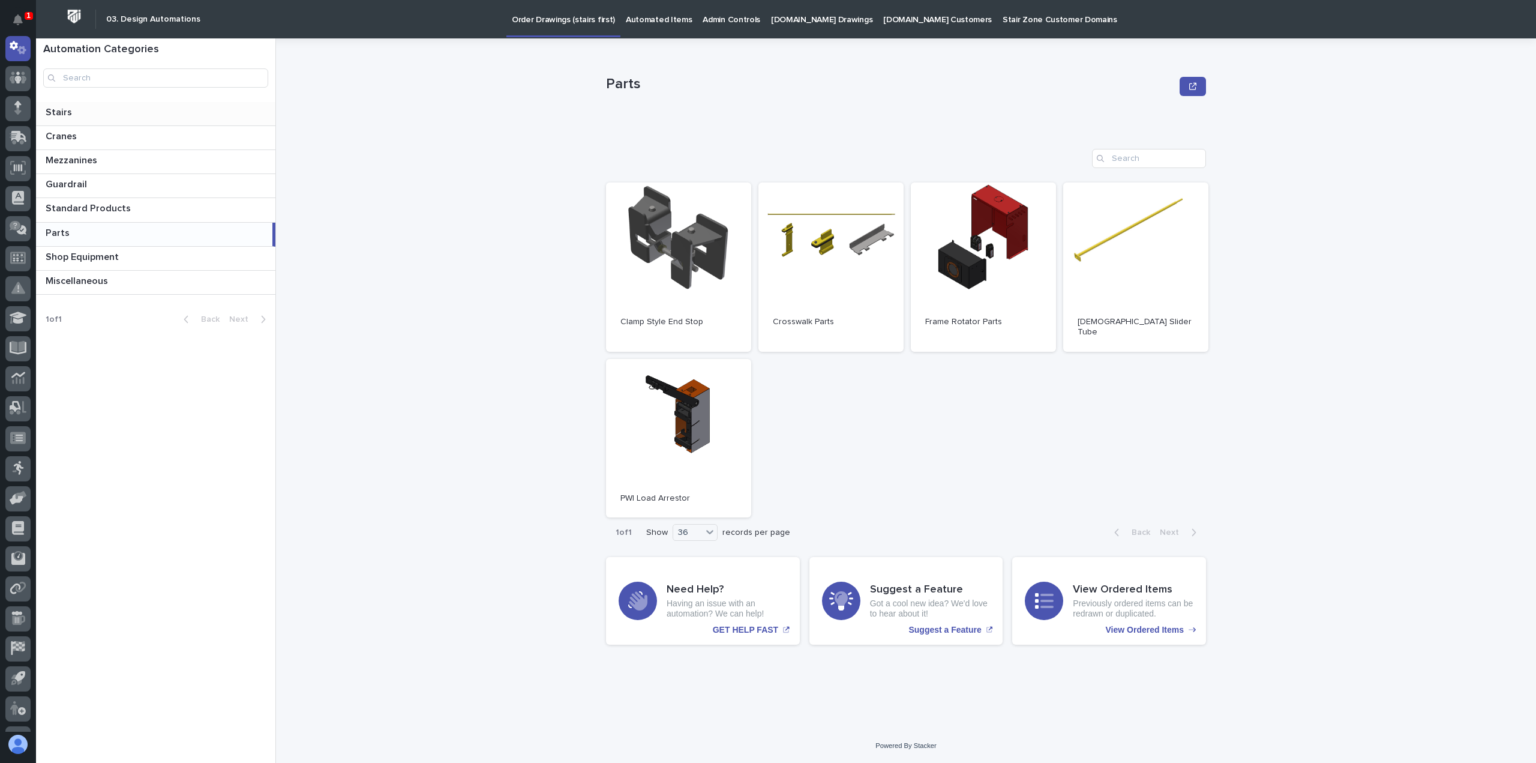
click at [103, 116] on p at bounding box center [158, 112] width 225 height 11
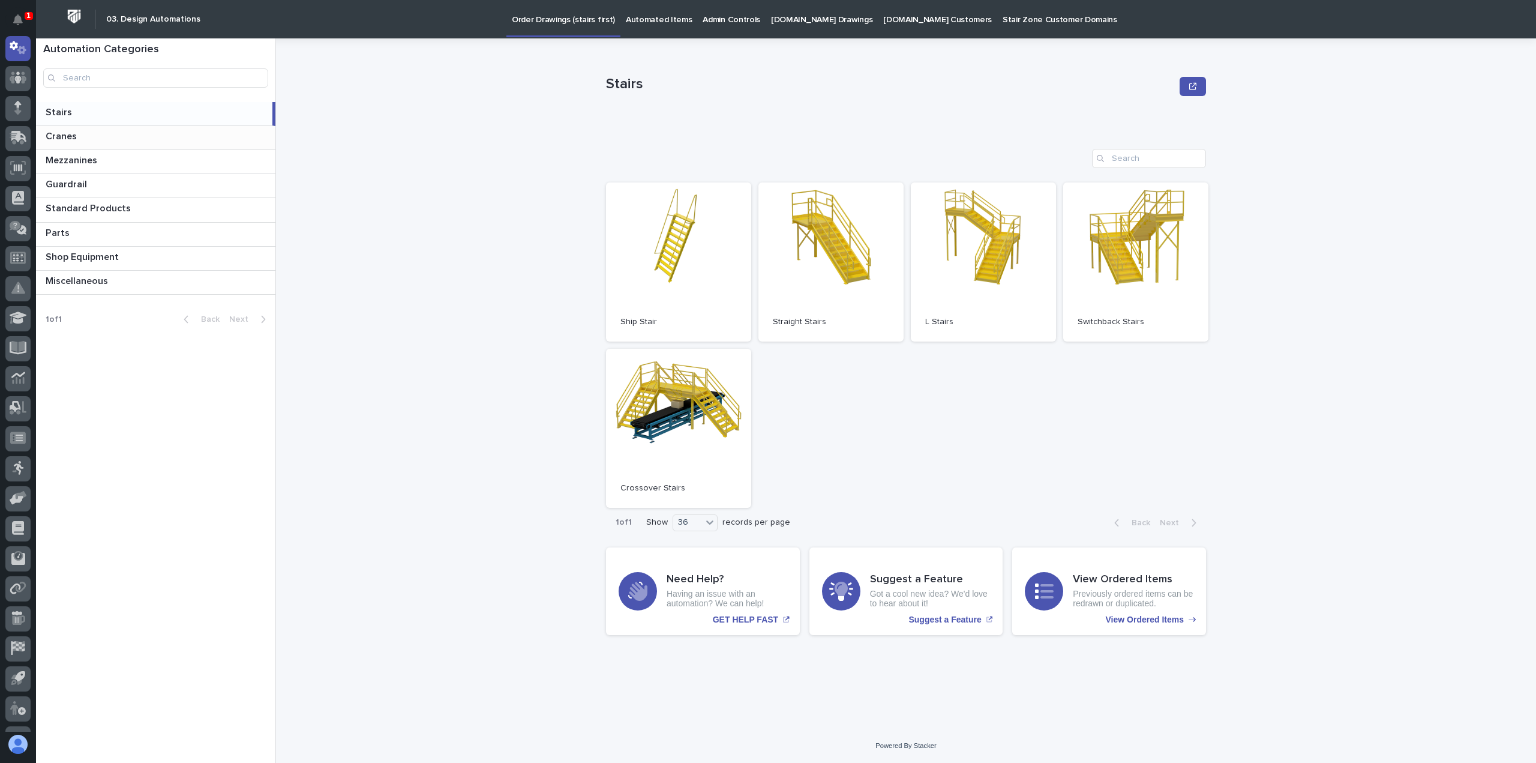
click at [103, 127] on div "Cranes Cranes" at bounding box center [155, 137] width 239 height 23
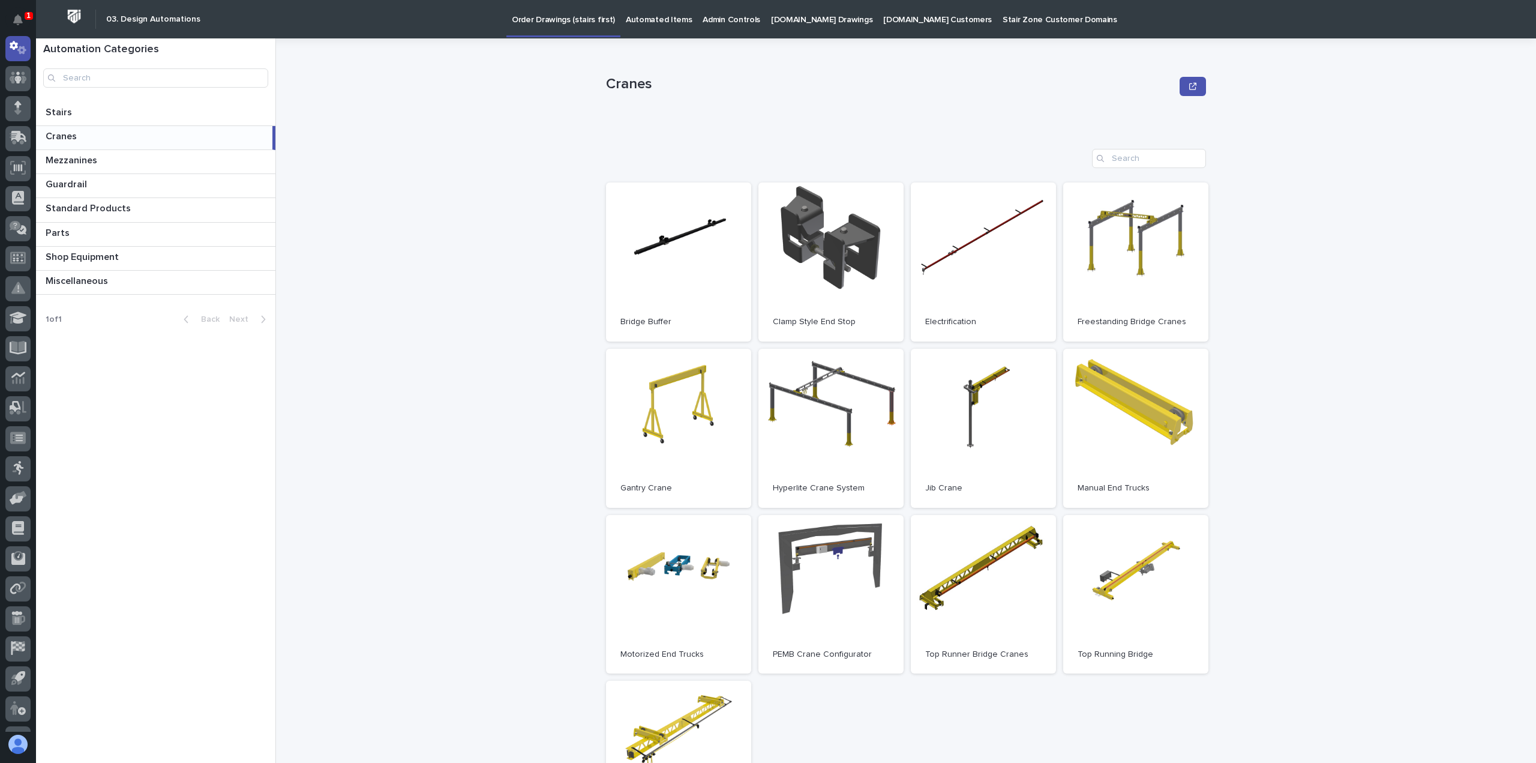
click at [703, 17] on p "Admin Controls" at bounding box center [732, 12] width 58 height 25
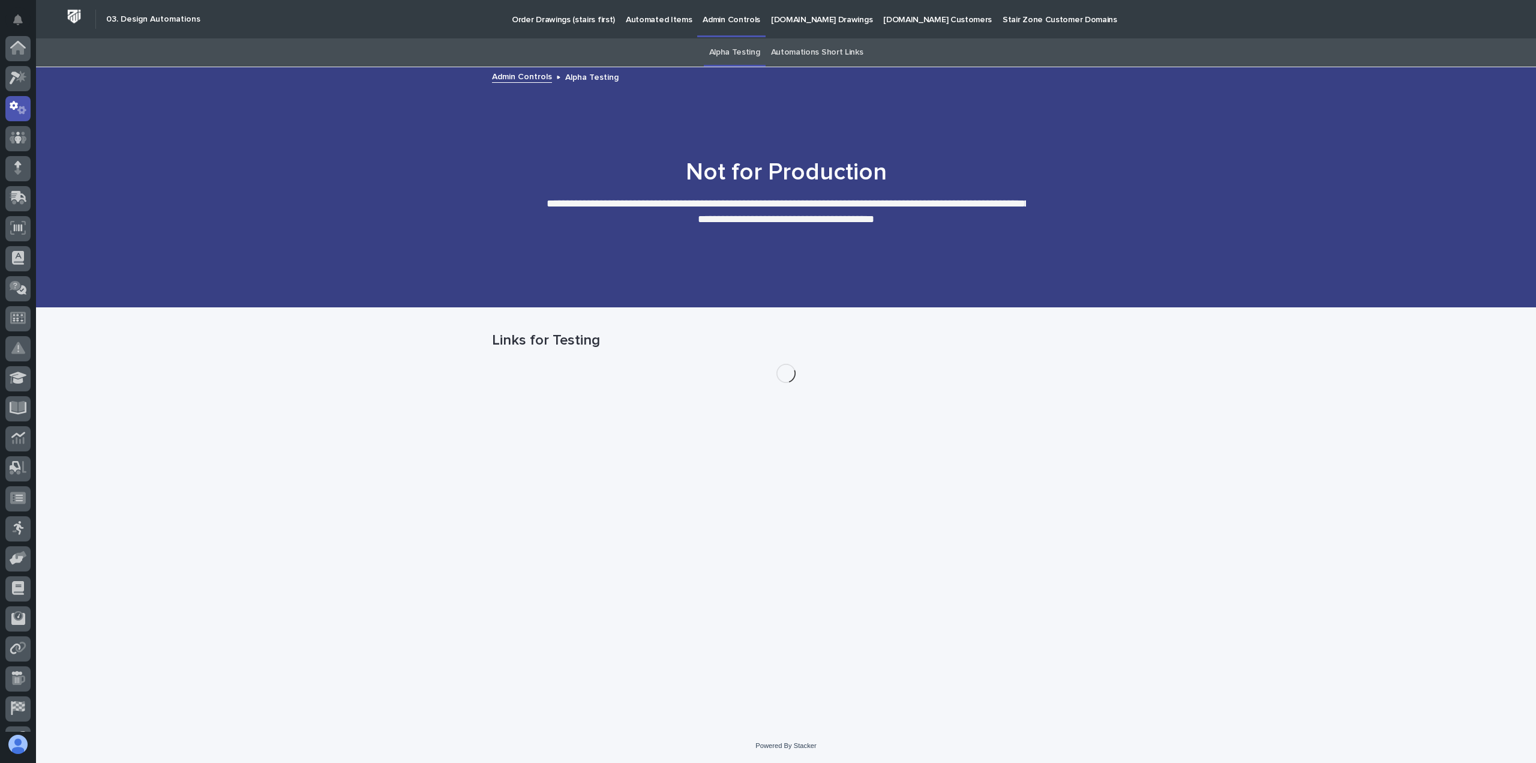
scroll to position [60, 0]
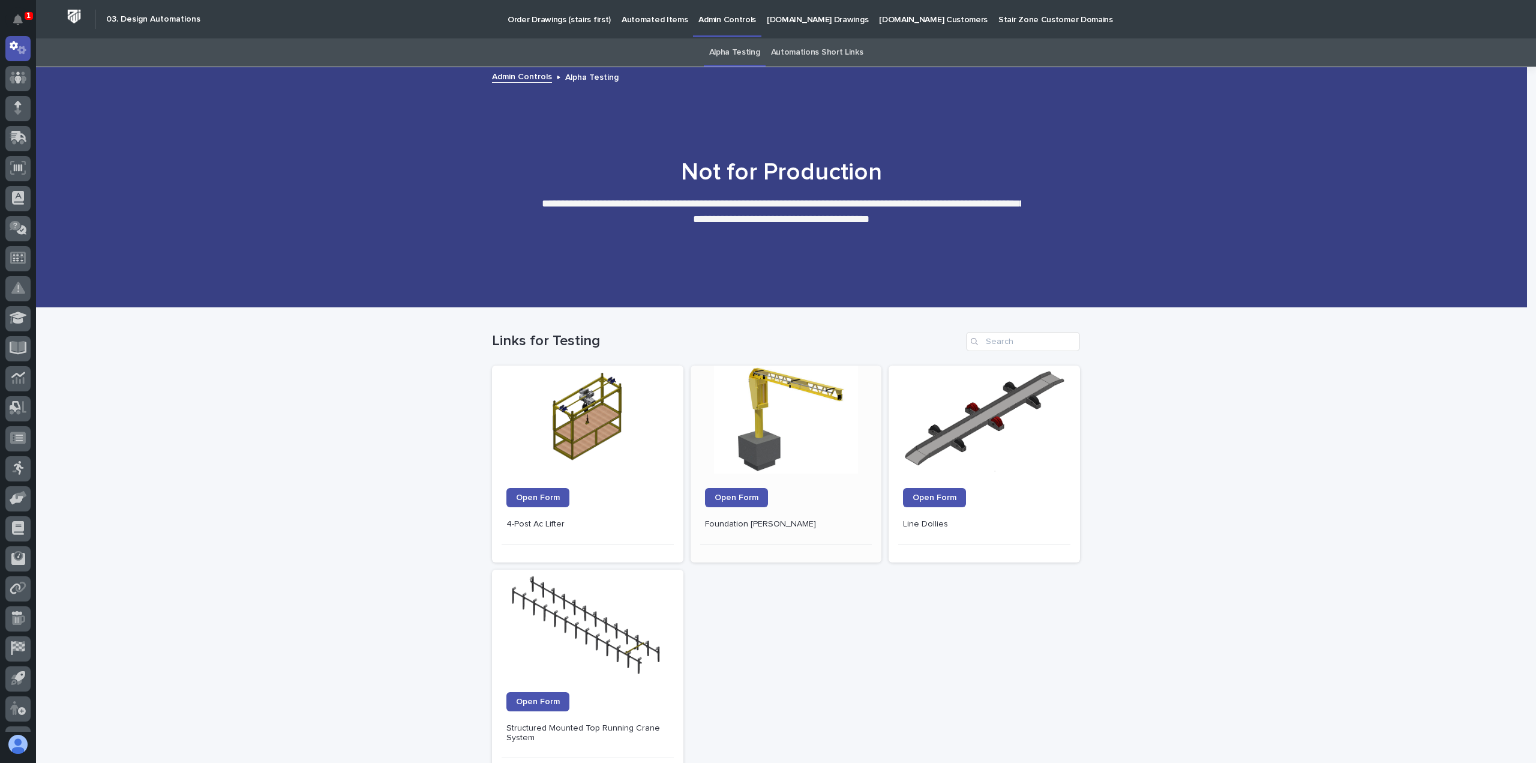
click at [770, 391] on div at bounding box center [786, 419] width 176 height 108
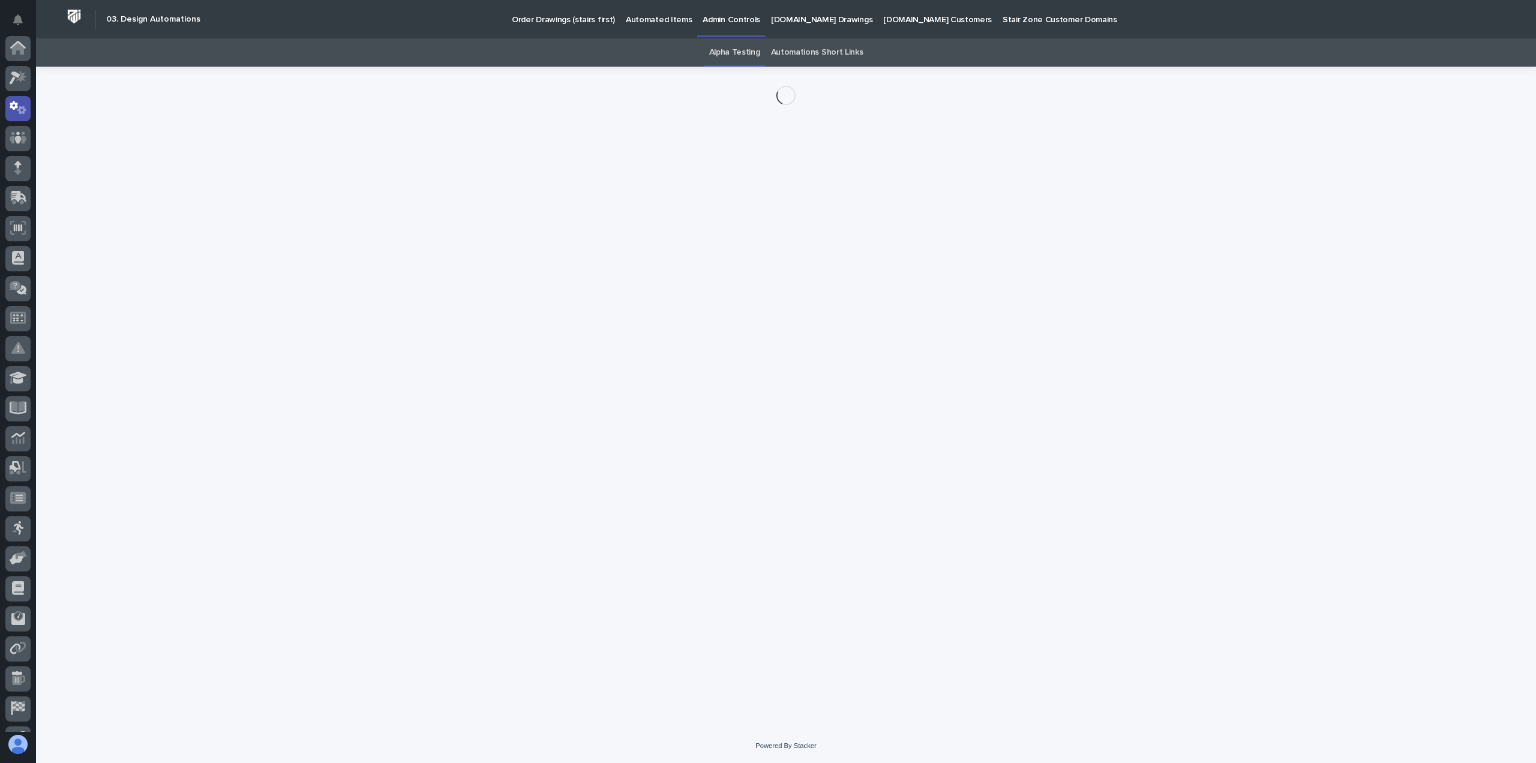
scroll to position [60, 0]
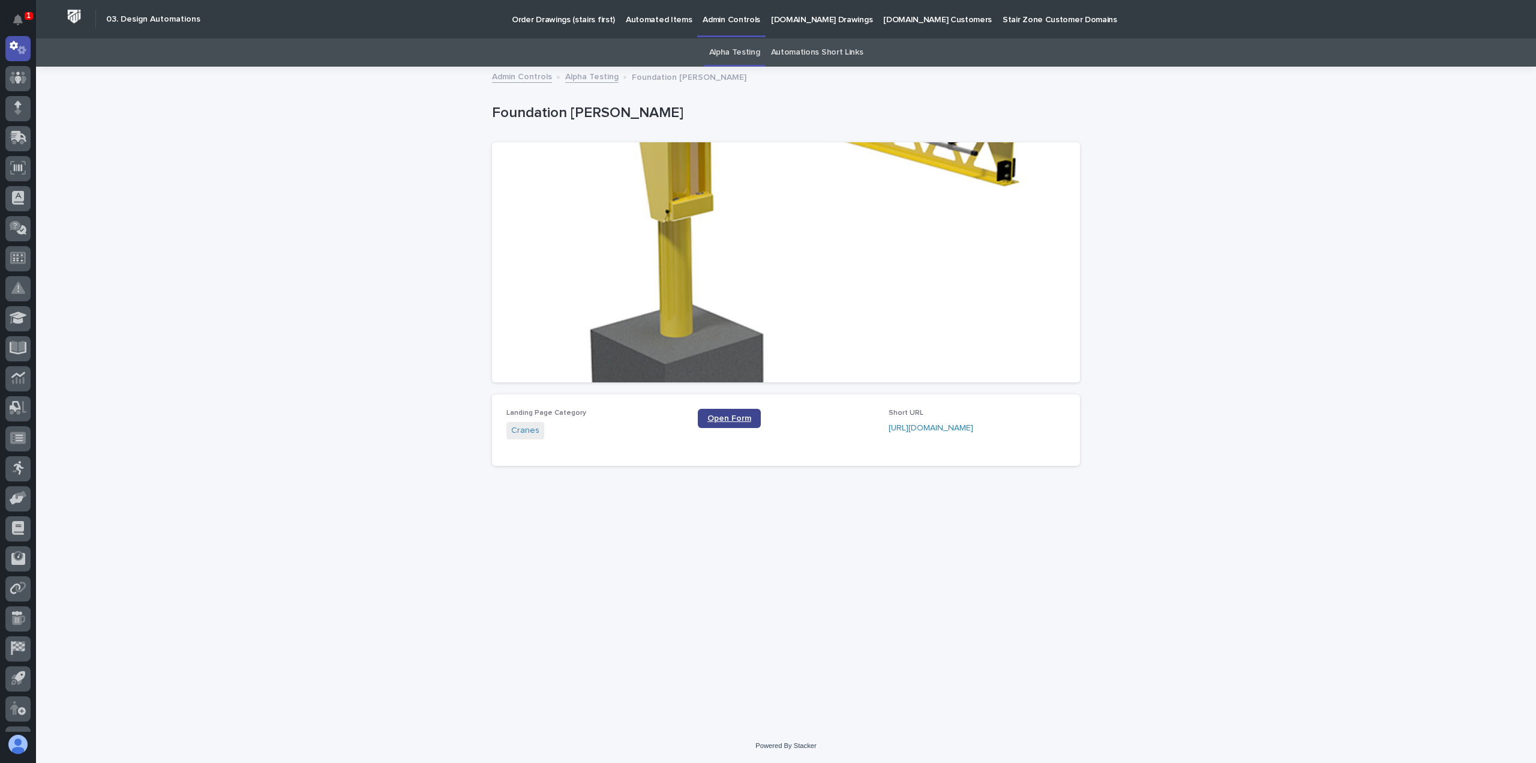
click at [737, 415] on span "Open Form" at bounding box center [729, 418] width 44 height 8
